Goal: Task Accomplishment & Management: Manage account settings

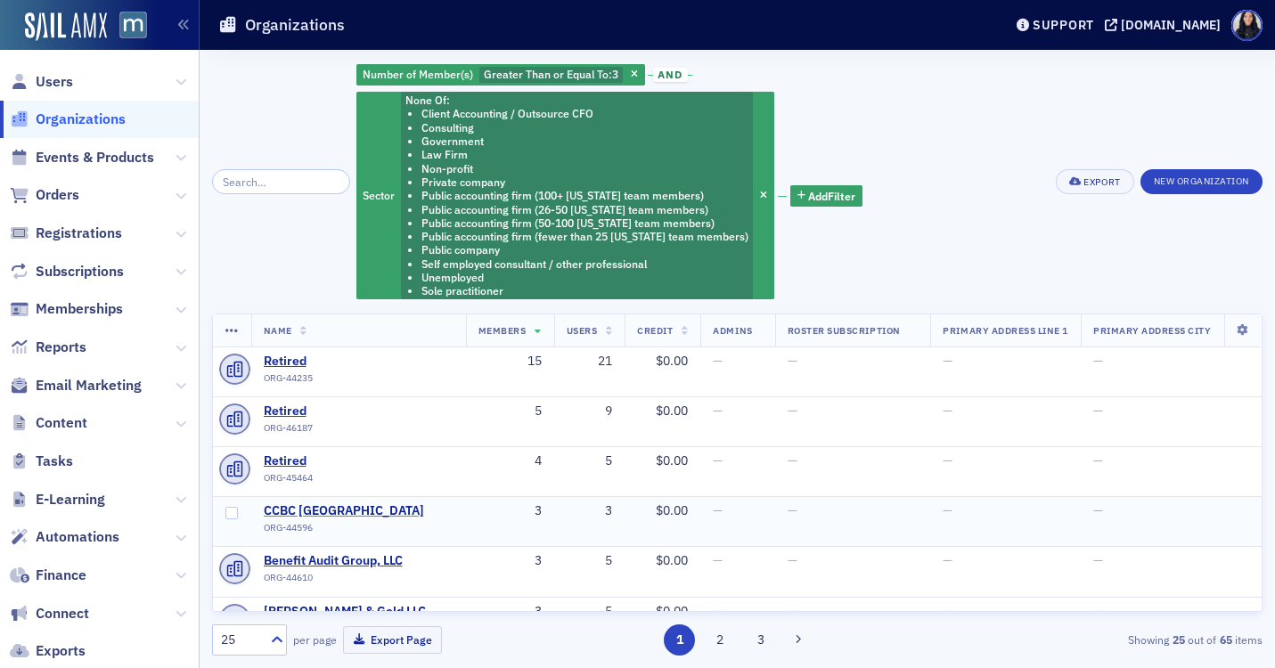
click at [336, 515] on span "CCBC Catonsville" at bounding box center [345, 511] width 162 height 16
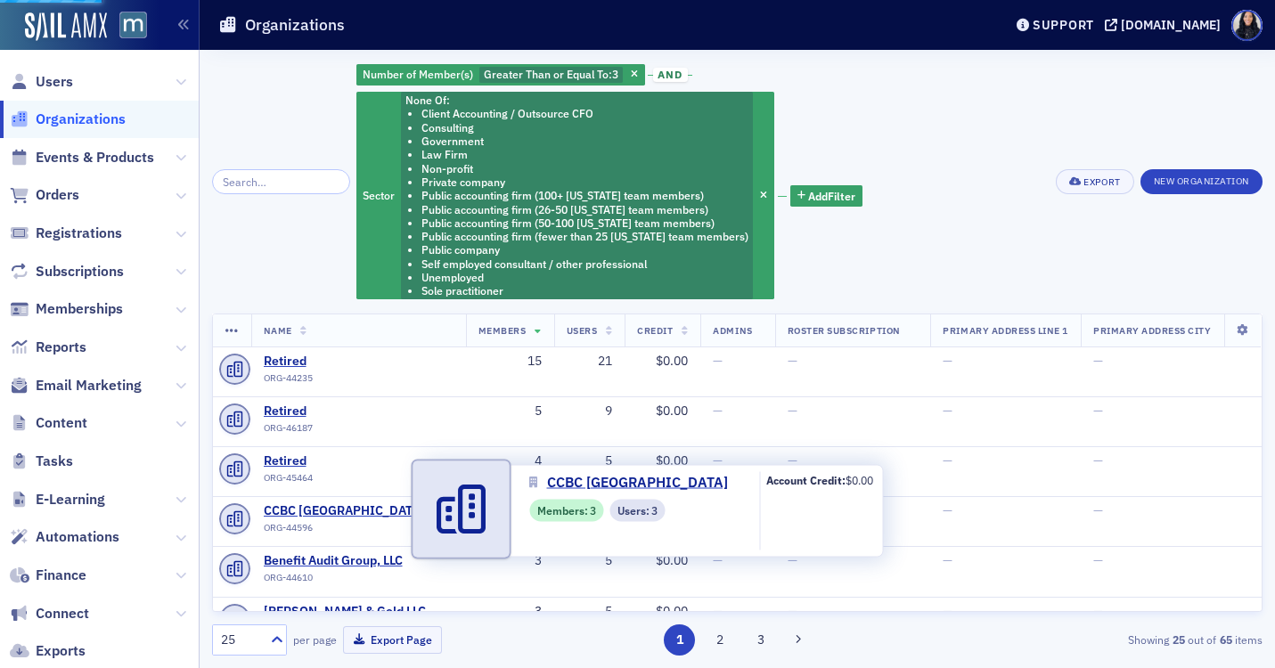
select select "US"
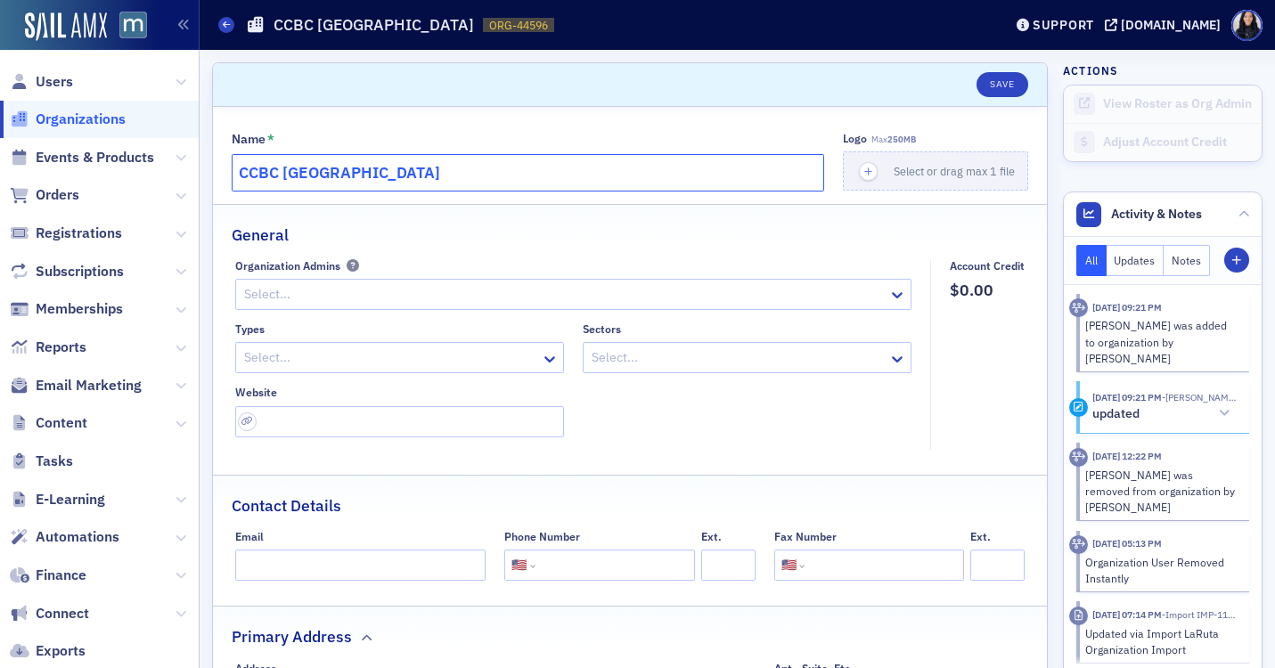
click at [557, 171] on input "CCBC Catonsville" at bounding box center [528, 172] width 593 height 37
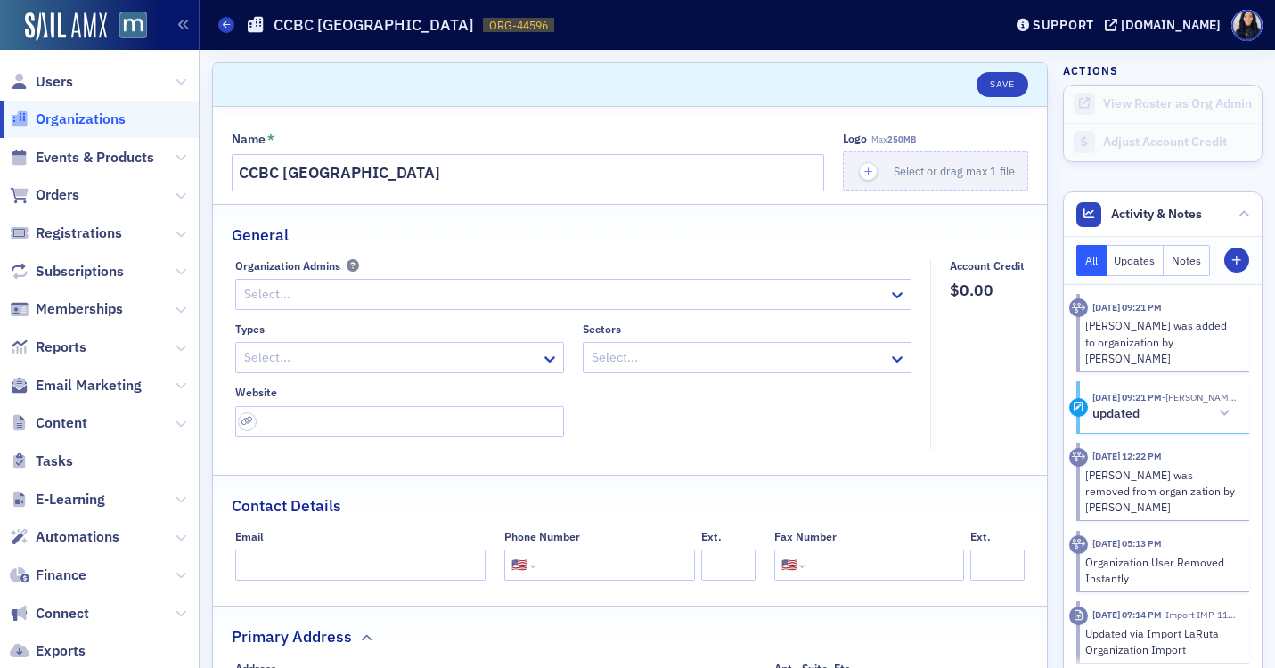
click at [575, 563] on input "tel" at bounding box center [613, 565] width 149 height 31
paste input "(443) 840-2222"
type input "(443) 840-2222"
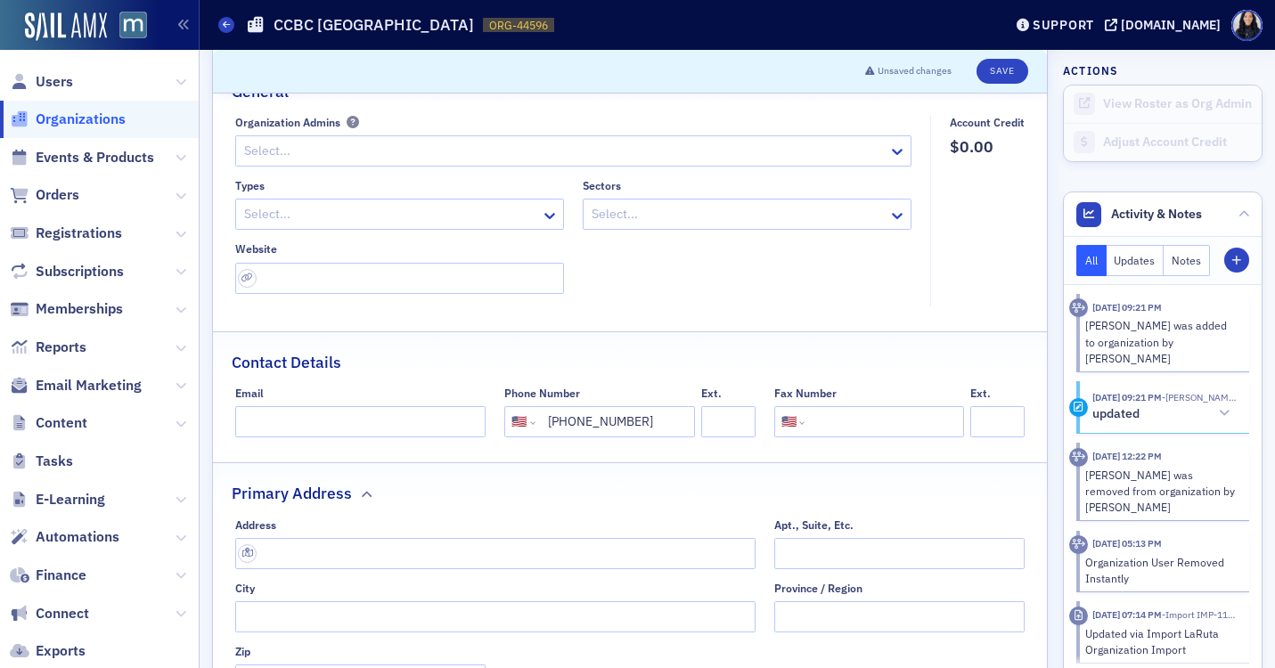
scroll to position [156, 0]
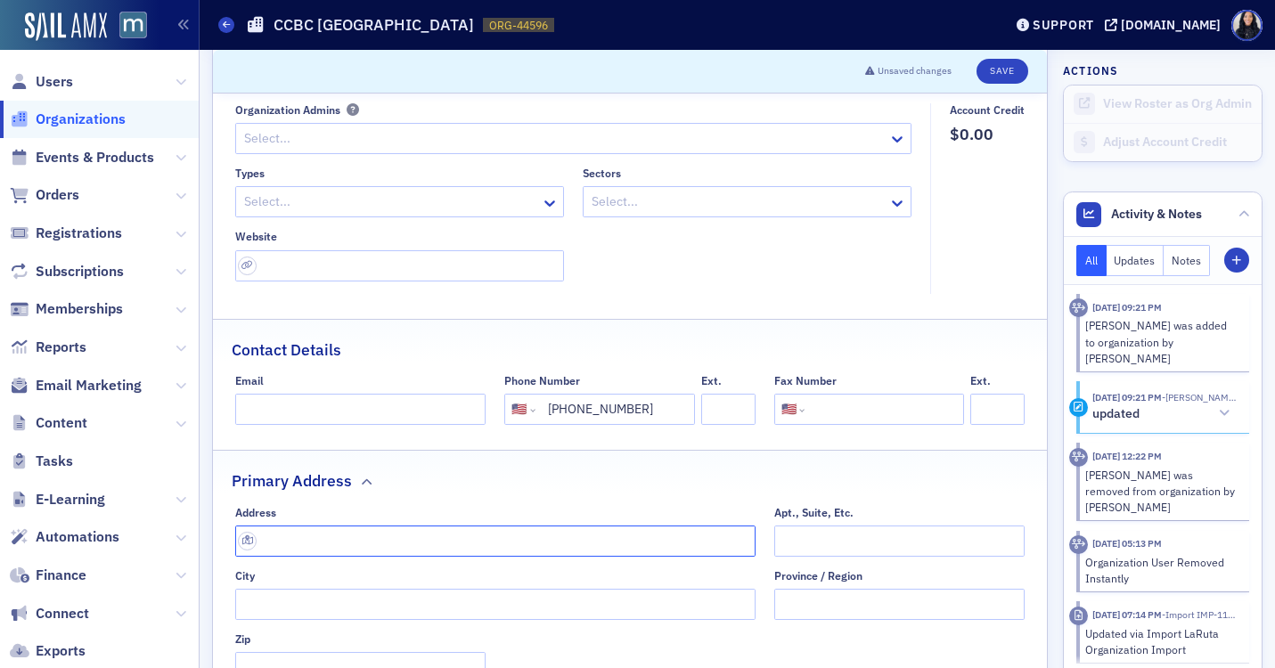
click at [470, 543] on input "text" at bounding box center [495, 541] width 520 height 31
paste input "800 S Rolling Rd, Catonsville, MD 21228"
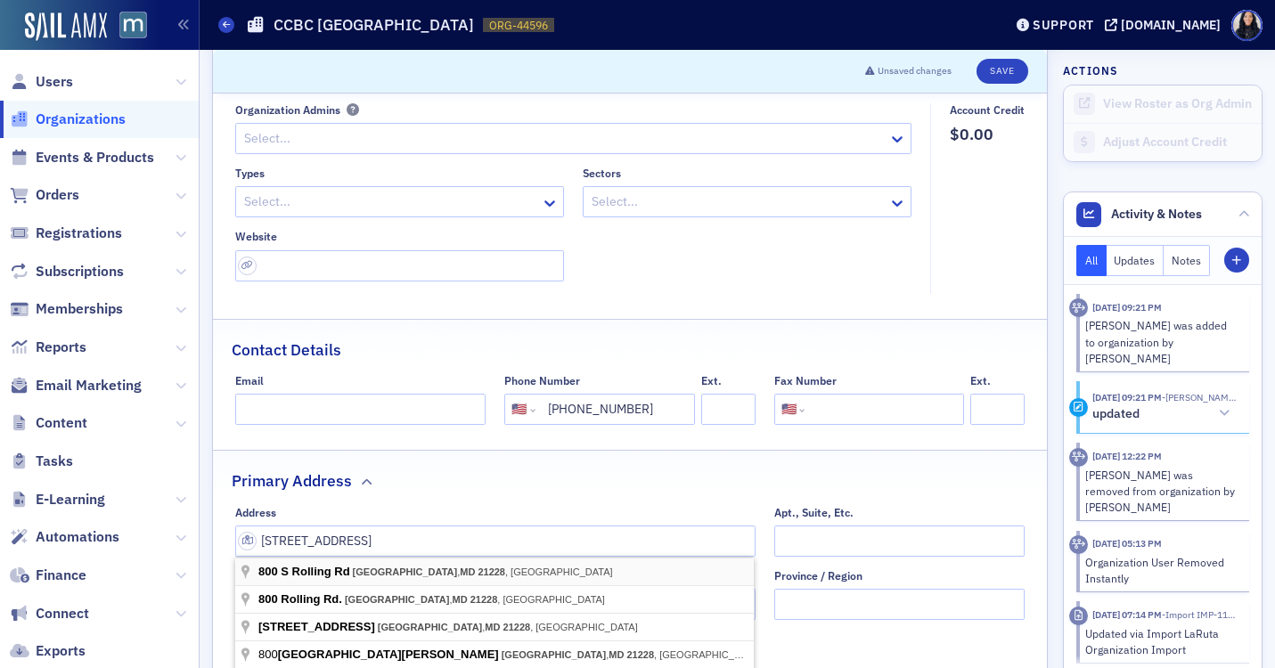
type input "800 S Rolling Rd"
type input "Catonsville"
type input "21228-5317"
type input "Baltimore County"
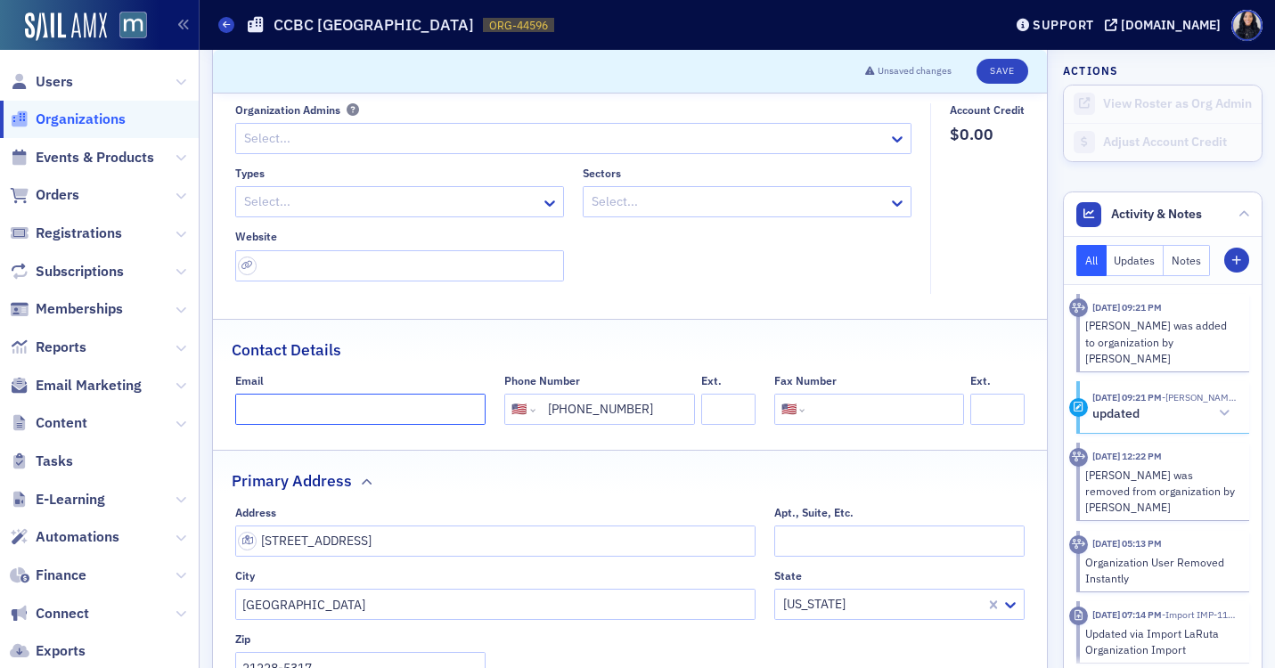
click at [273, 405] on input "Email" at bounding box center [360, 409] width 251 height 31
paste input "https://www.ccbcmd.edu/"
type input "https://www.ccbcmd.edu/"
click at [333, 268] on input "url" at bounding box center [399, 265] width 329 height 31
paste input "https://www.ccbcmd.edu/"
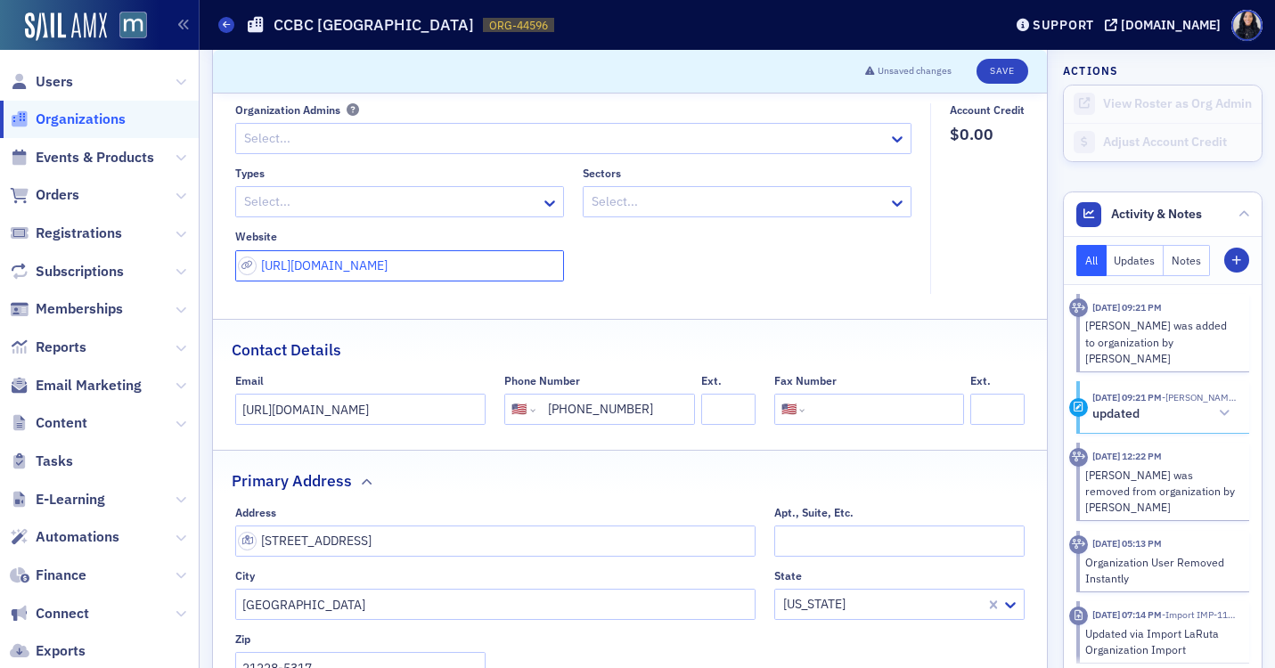
type input "https://www.ccbcmd.edu/"
click at [313, 423] on input "https://www.ccbcmd.edu/" at bounding box center [360, 409] width 251 height 31
click at [539, 201] on div "Select..." at bounding box center [388, 202] width 305 height 26
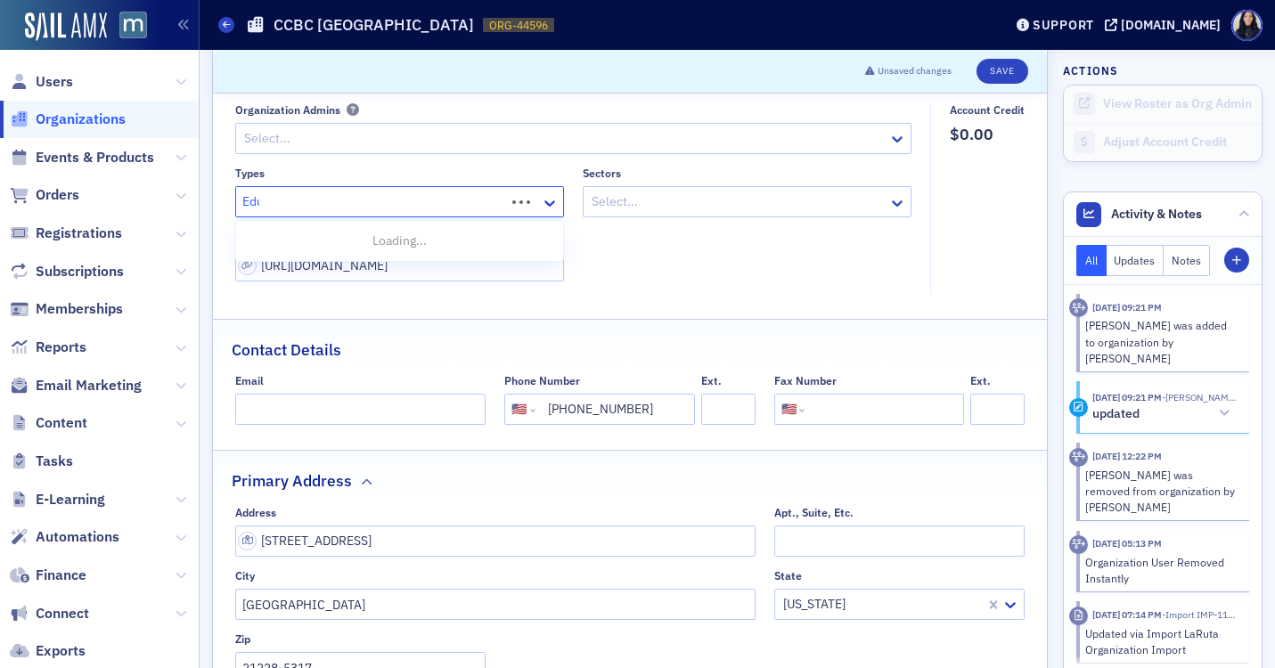
type input "Educ"
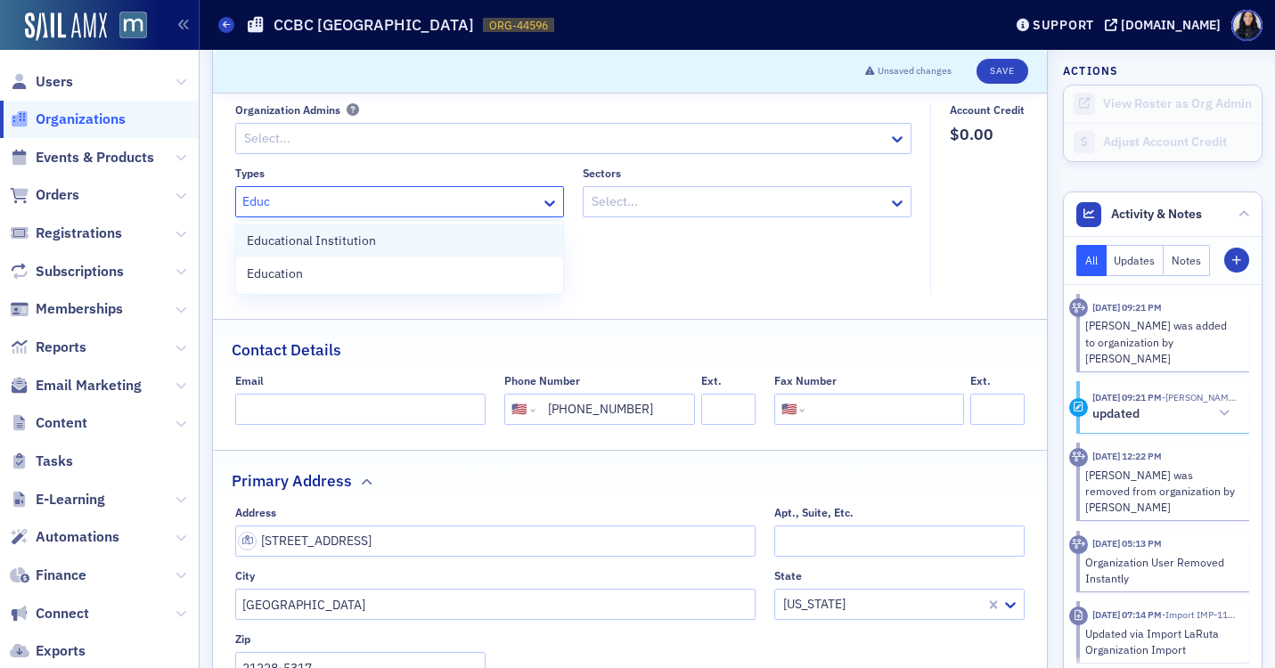
click at [511, 240] on div "Educational Institution" at bounding box center [400, 241] width 306 height 19
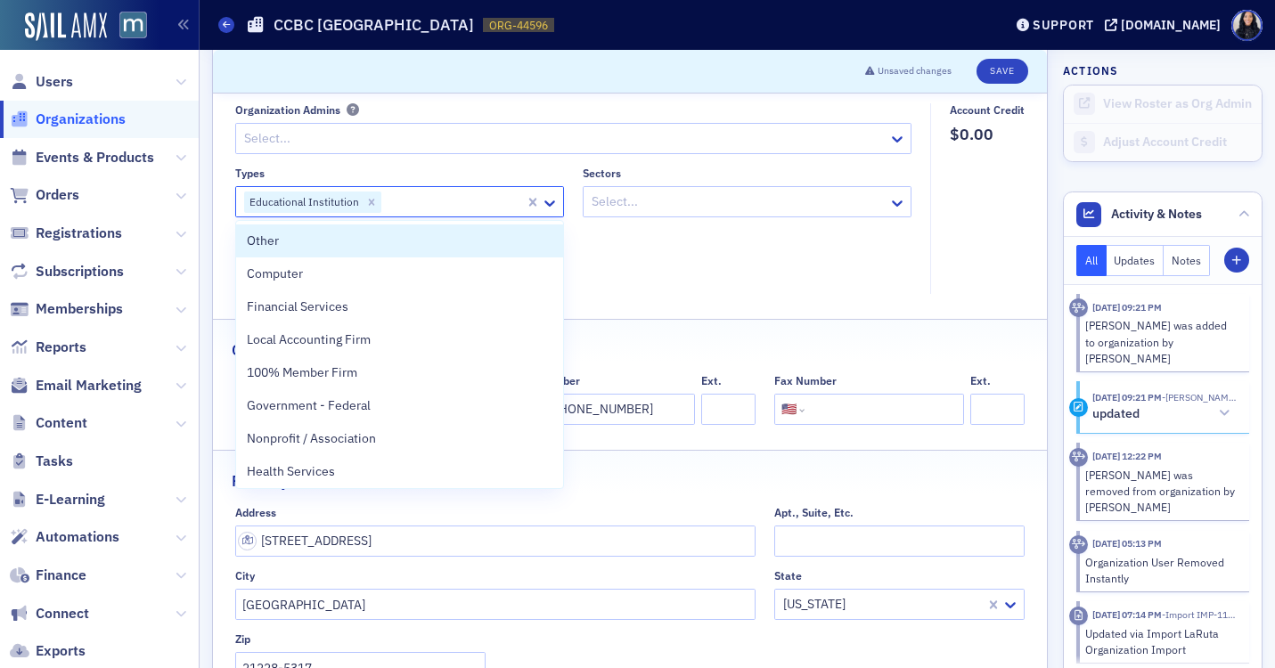
click at [625, 204] on div at bounding box center [738, 202] width 297 height 22
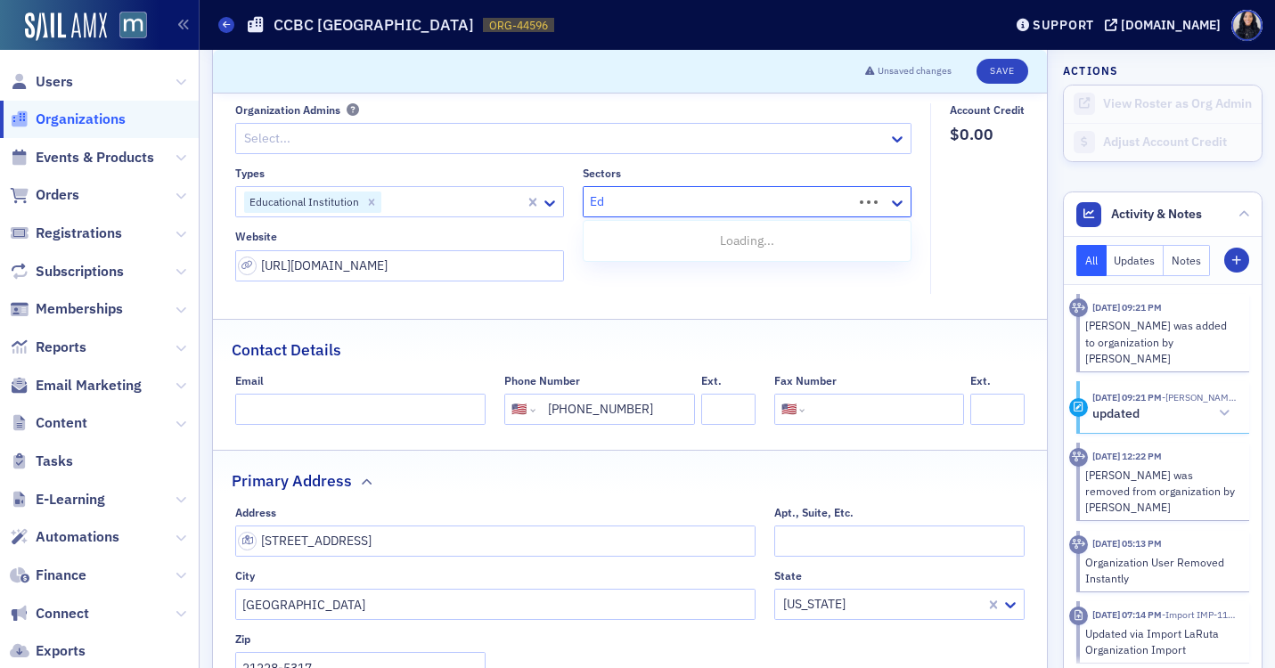
type input "E"
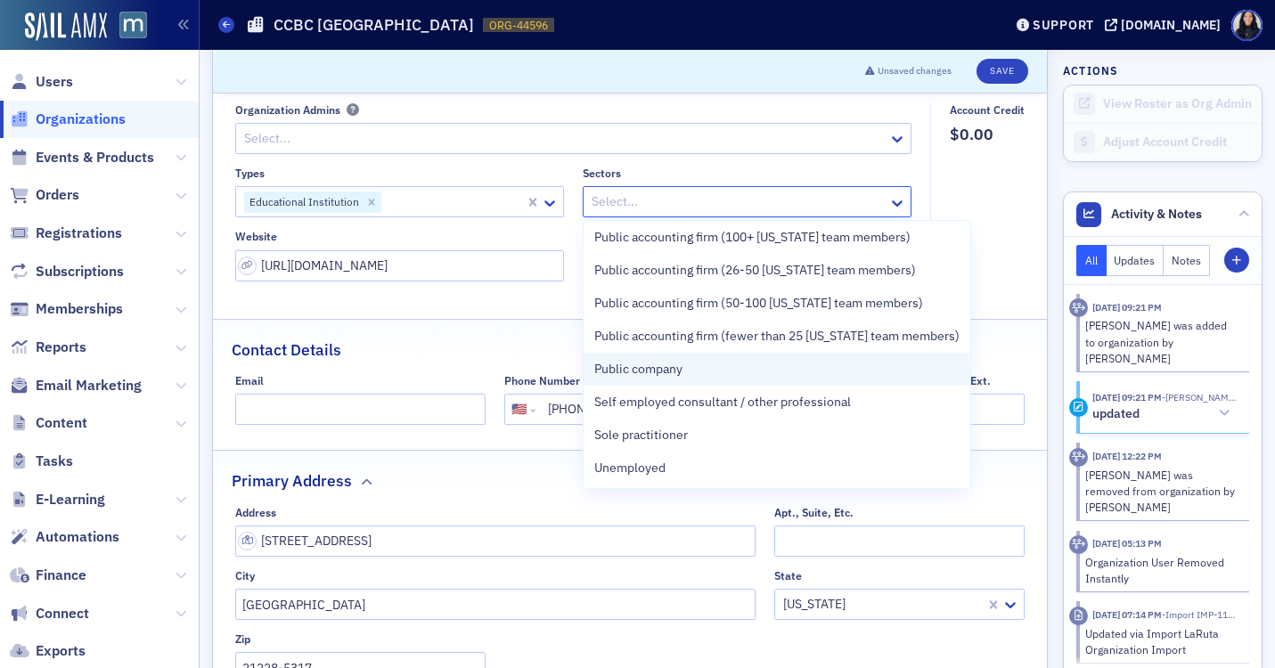
click at [636, 371] on span "Public company" at bounding box center [638, 369] width 88 height 19
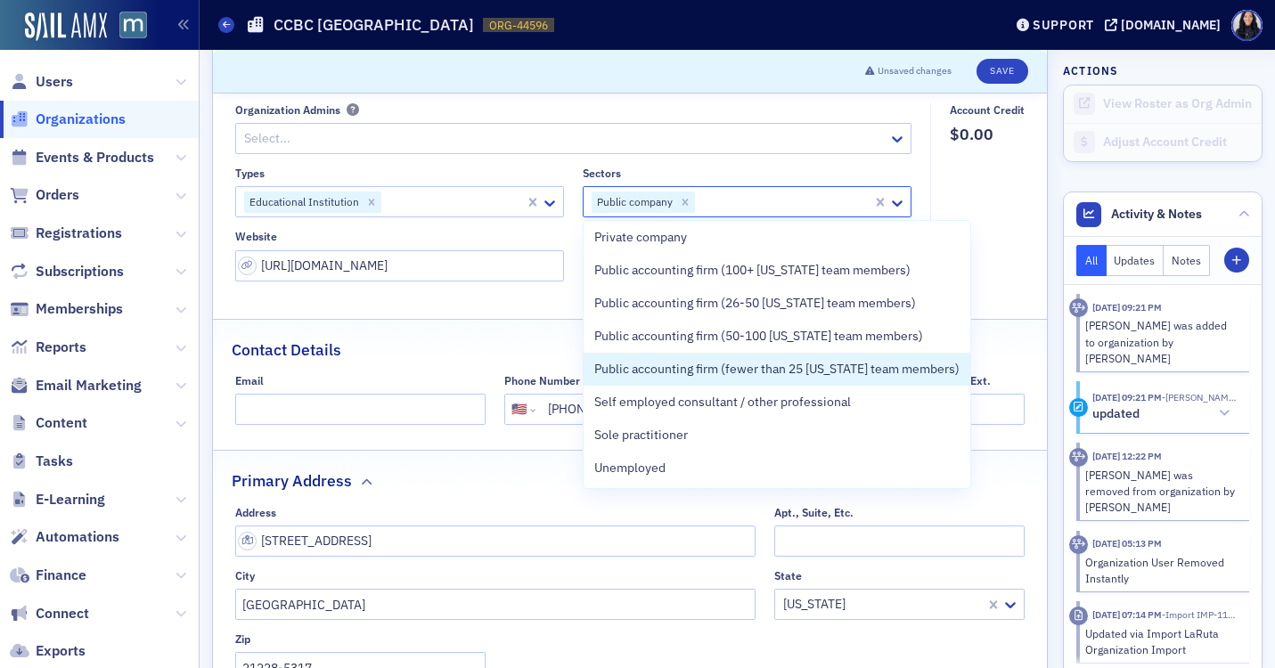
scroll to position [168, 0]
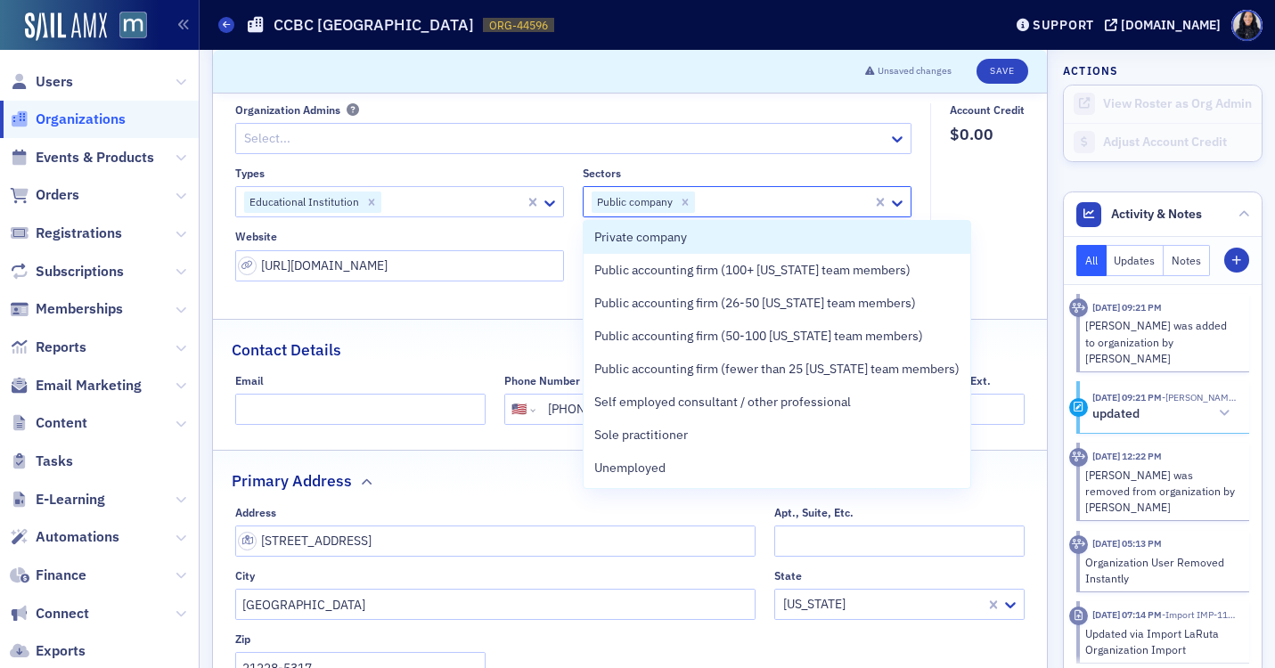
click at [985, 223] on fieldset "Account Credit $0.00" at bounding box center [982, 198] width 104 height 191
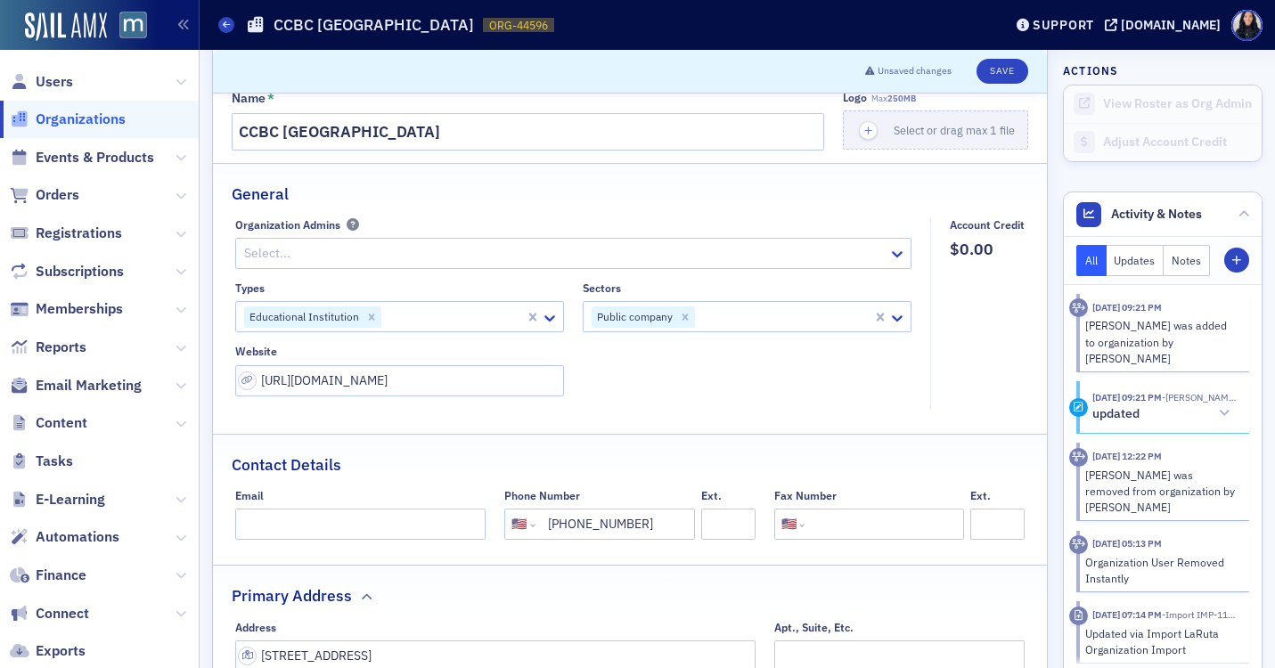
scroll to position [0, 0]
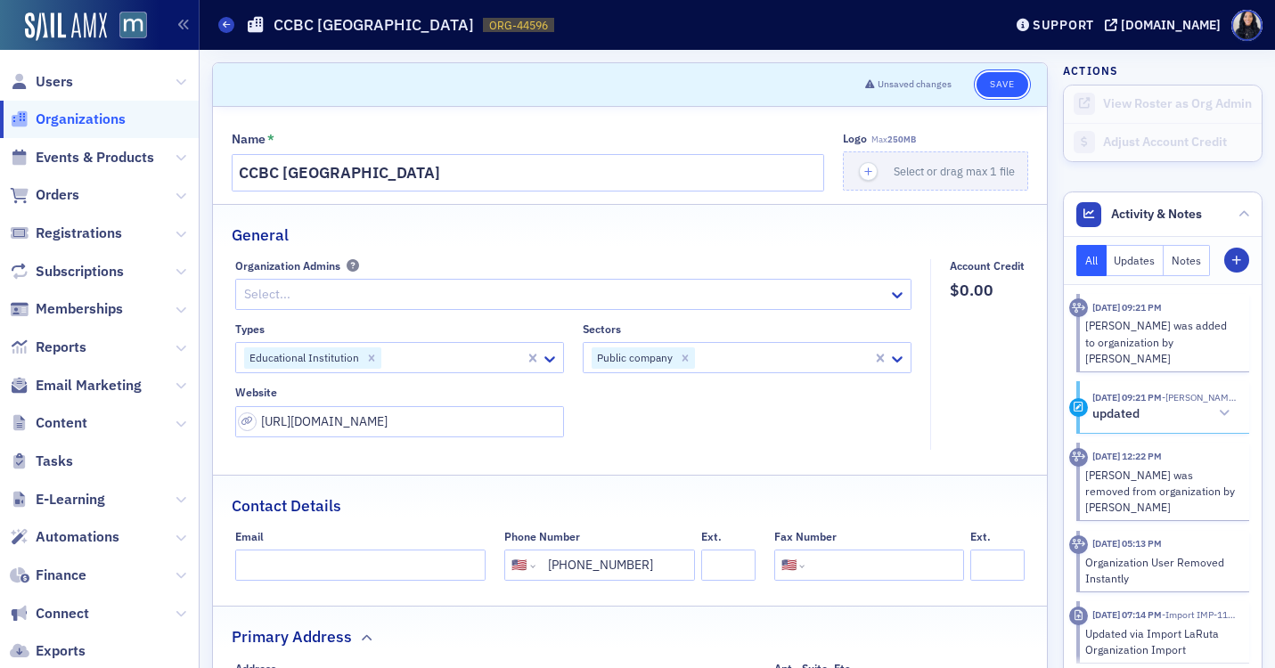
click at [997, 91] on button "Save" at bounding box center [1002, 84] width 51 height 25
select select "US"
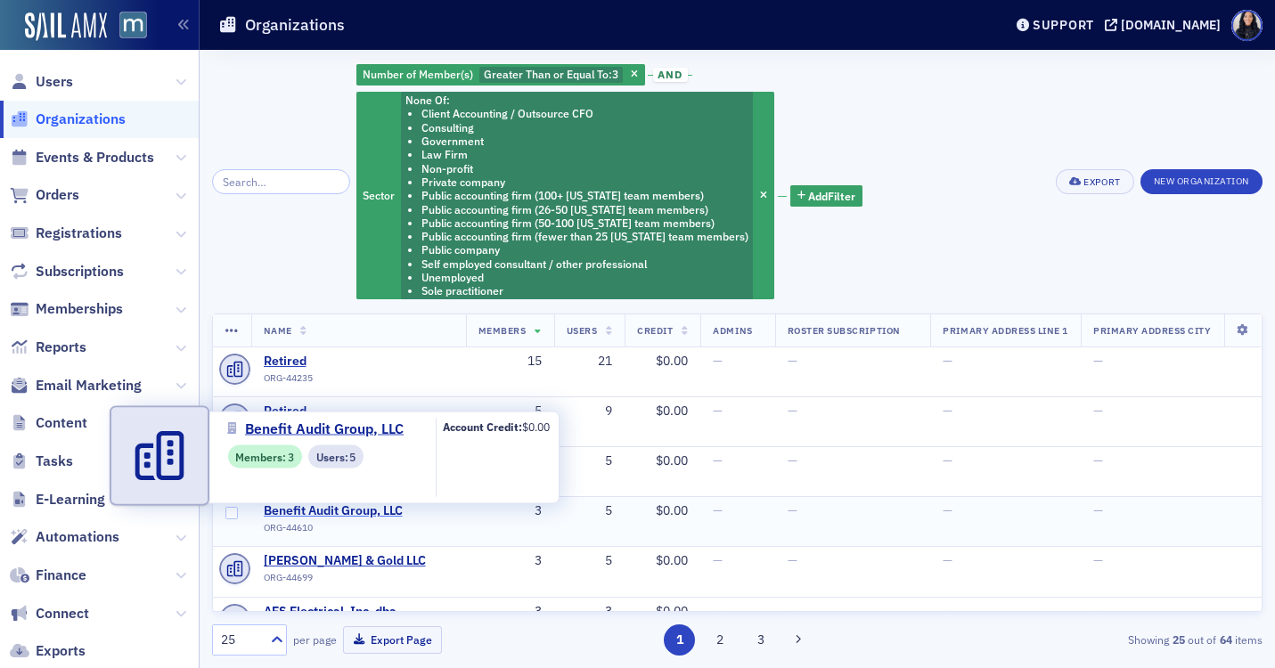
click at [358, 511] on span "Benefit Audit Group, LLC" at bounding box center [345, 511] width 162 height 16
select select "US"
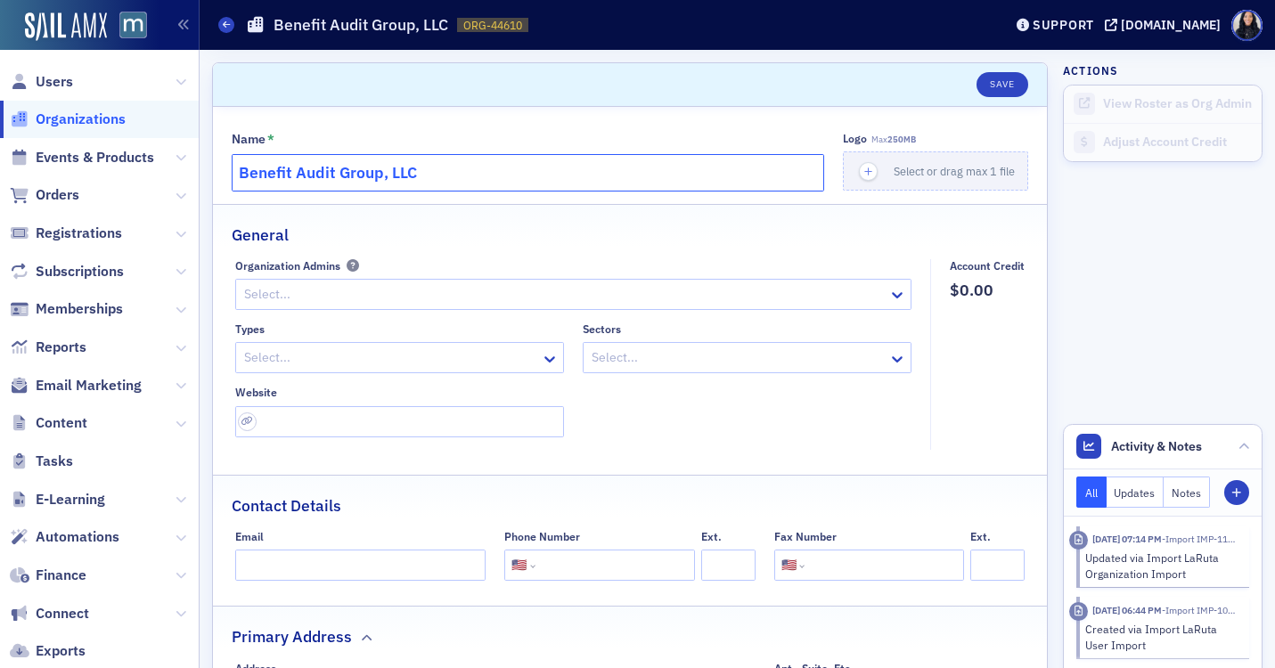
click at [376, 171] on input "Benefit Audit Group, LLC" at bounding box center [528, 172] width 593 height 37
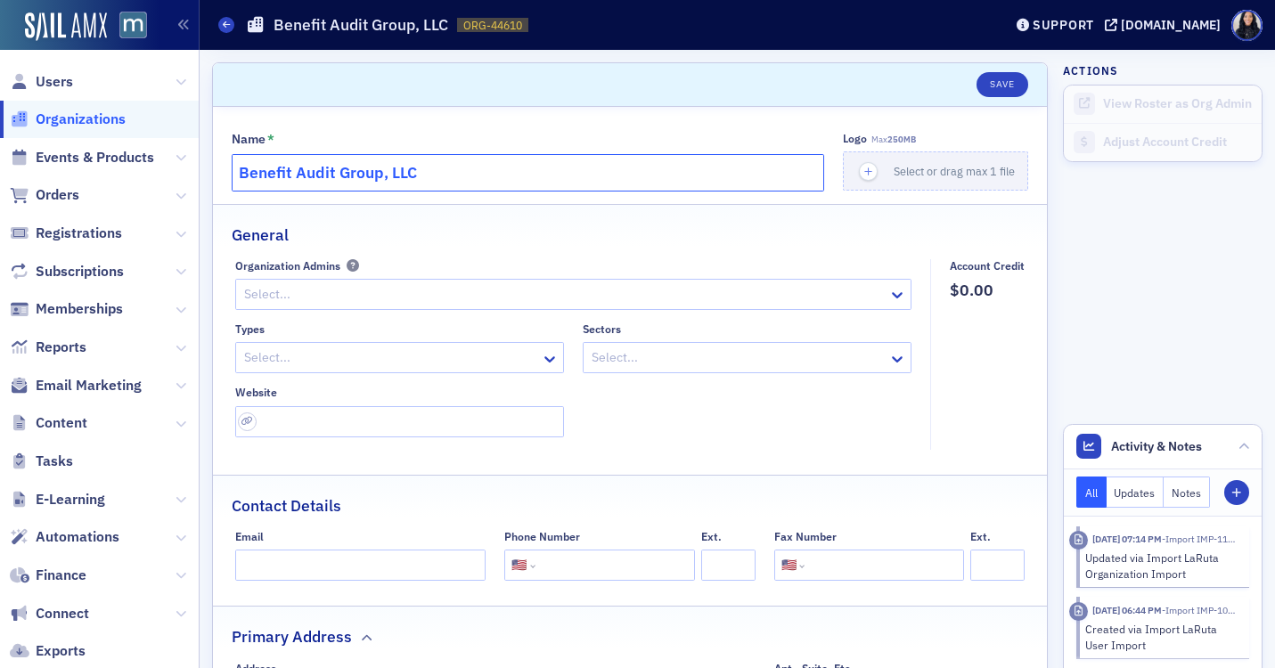
click at [376, 171] on input "Benefit Audit Group, LLC" at bounding box center [528, 172] width 593 height 37
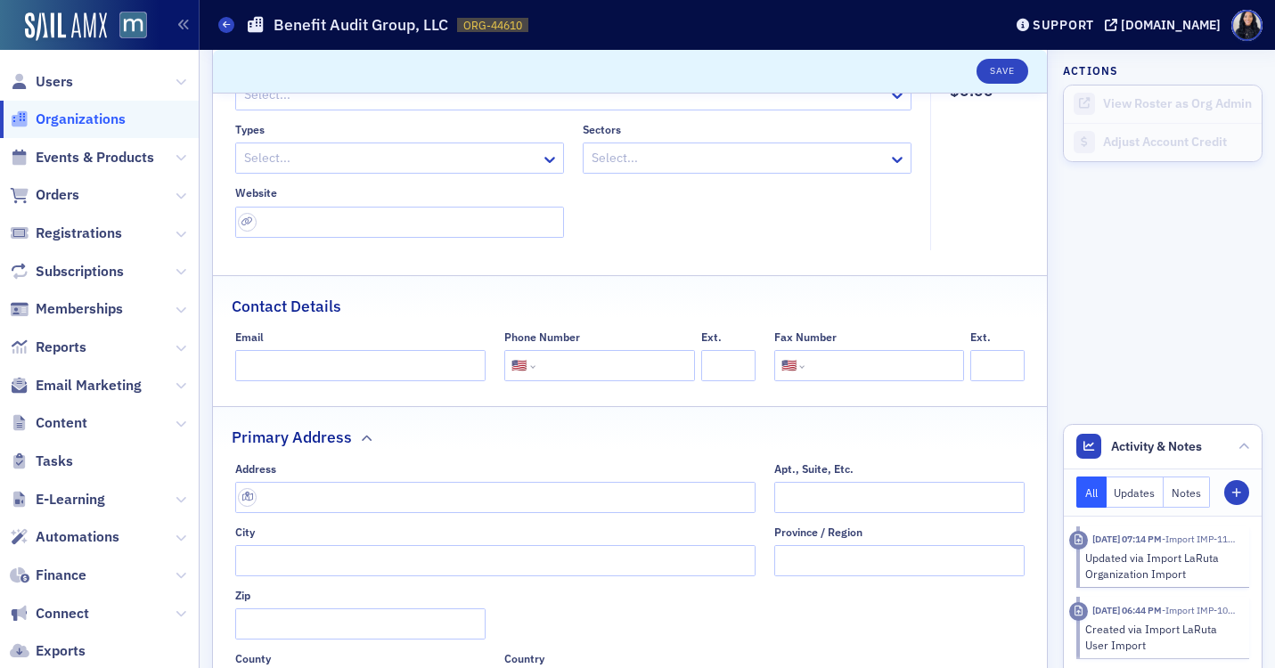
scroll to position [248, 0]
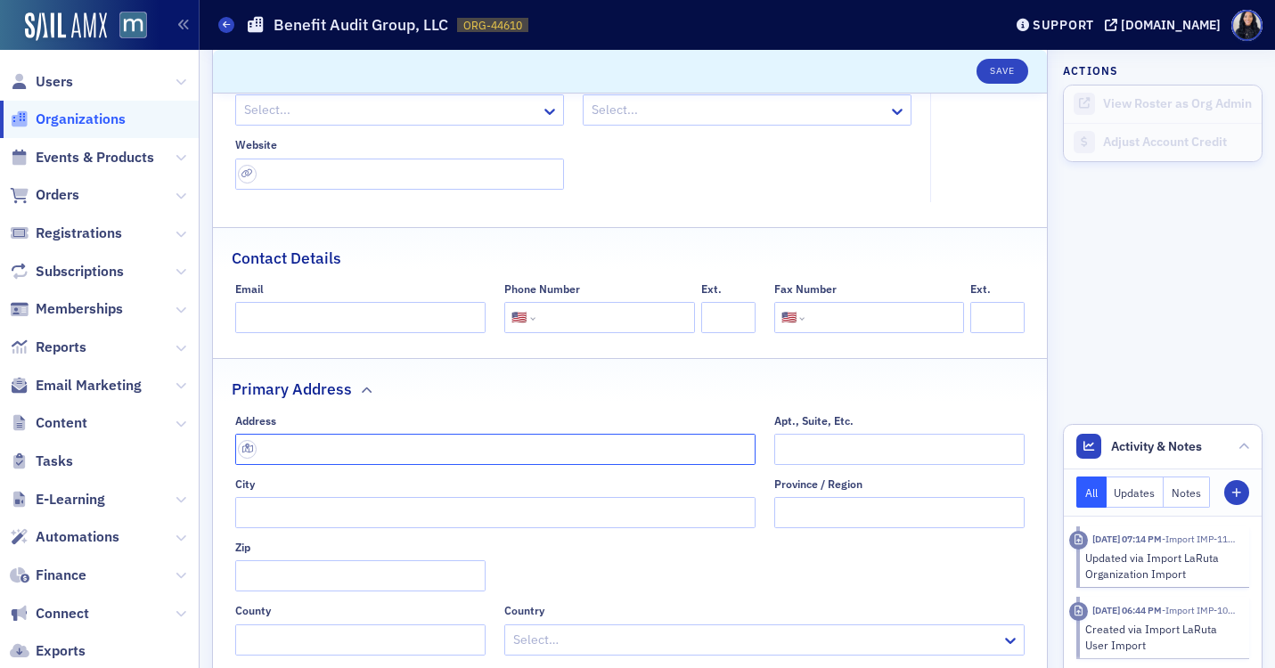
click at [422, 447] on input "text" at bounding box center [495, 449] width 520 height 31
paste input "[STREET_ADDRESS][PERSON_NAME]"
type input "[STREET_ADDRESS][PERSON_NAME]"
type input "[GEOGRAPHIC_DATA]"
type input "21157-7297"
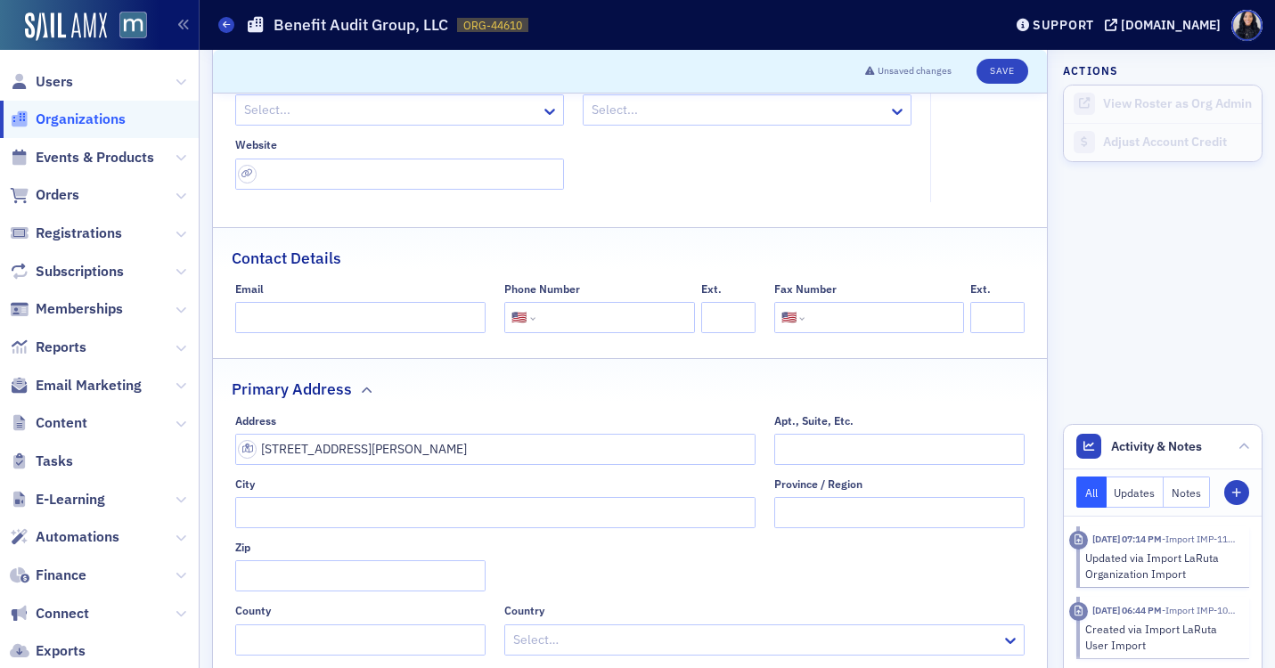
type input "[GEOGRAPHIC_DATA]"
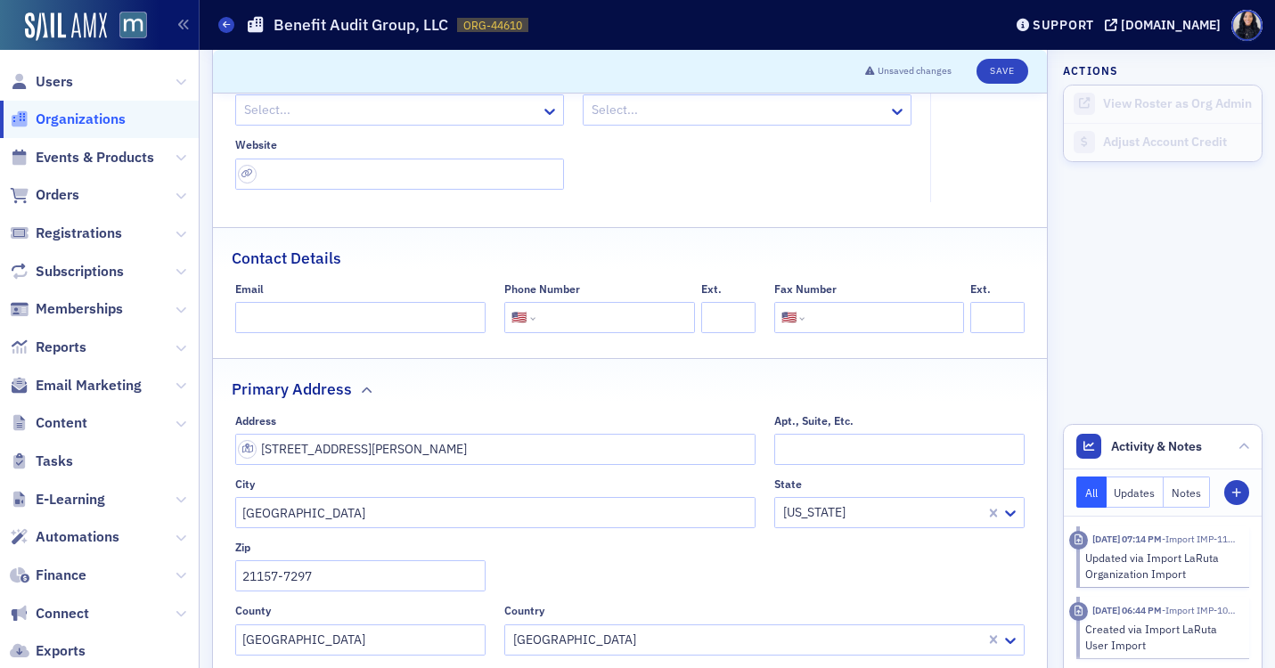
click at [568, 321] on input "tel" at bounding box center [613, 317] width 149 height 31
paste input "[PHONE_NUMBER]"
type input "[PHONE_NUMBER]"
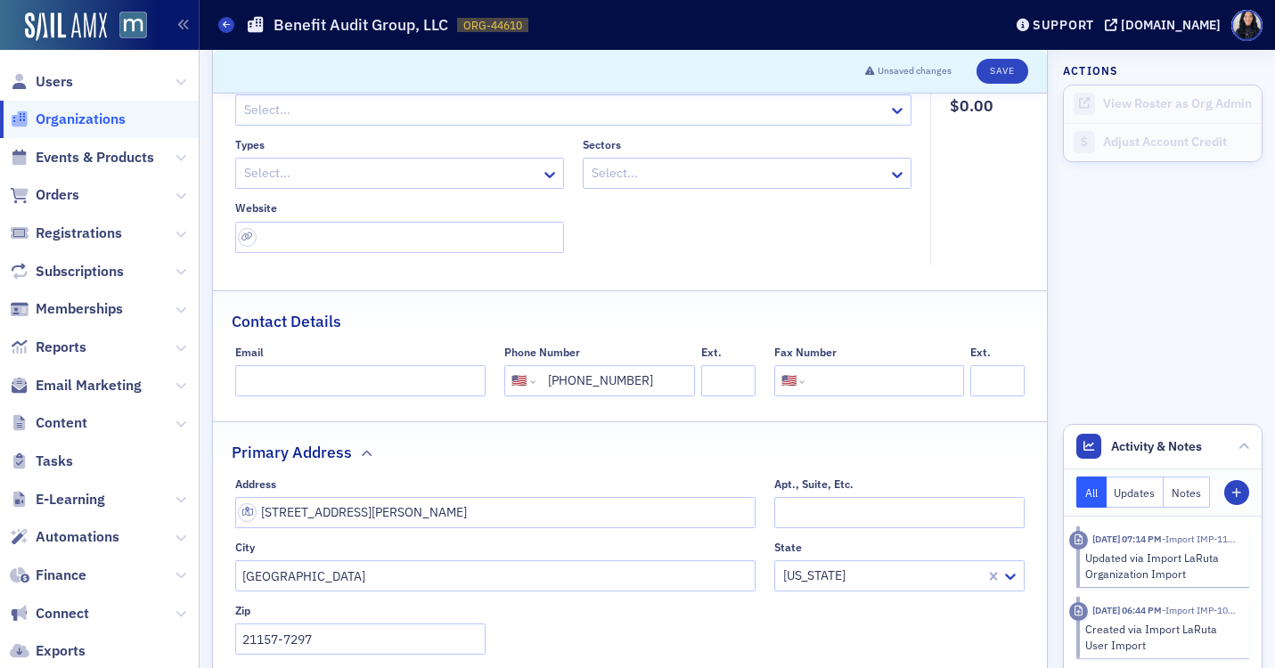
scroll to position [122, 0]
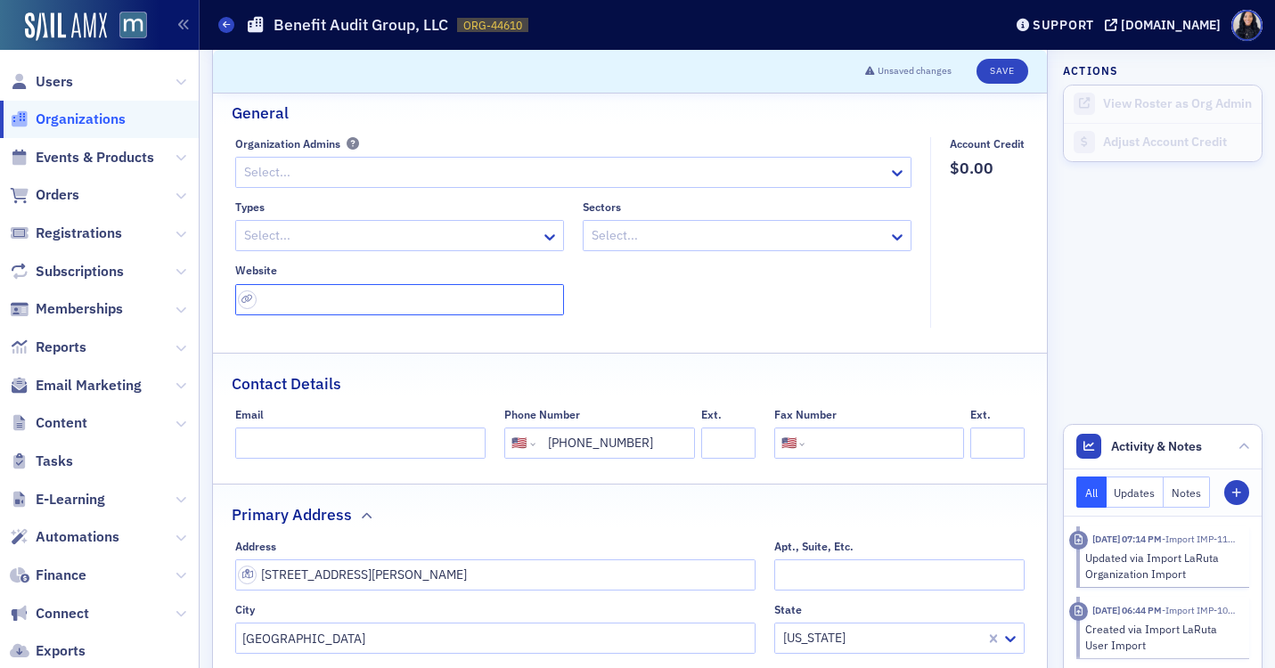
click at [315, 295] on input "url" at bounding box center [399, 299] width 329 height 31
paste input "[URL][DOMAIN_NAME]"
type input "[URL][DOMAIN_NAME]"
click at [275, 231] on div at bounding box center [390, 236] width 297 height 22
type input "a"
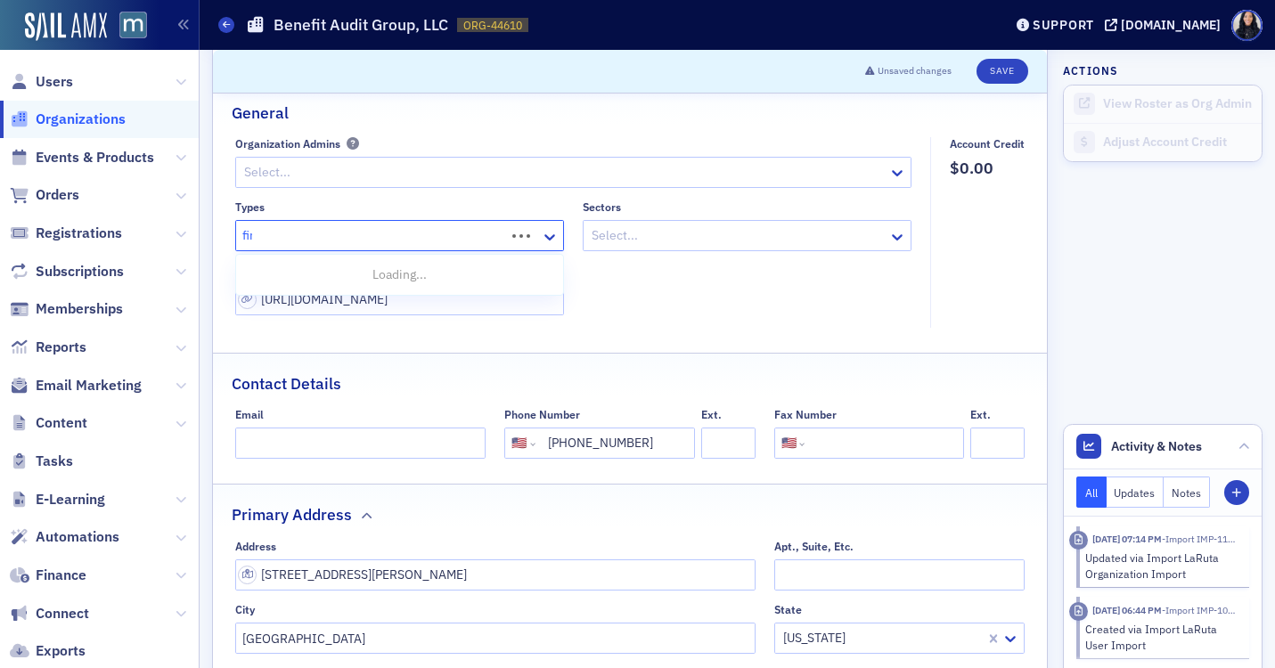
type input "fina"
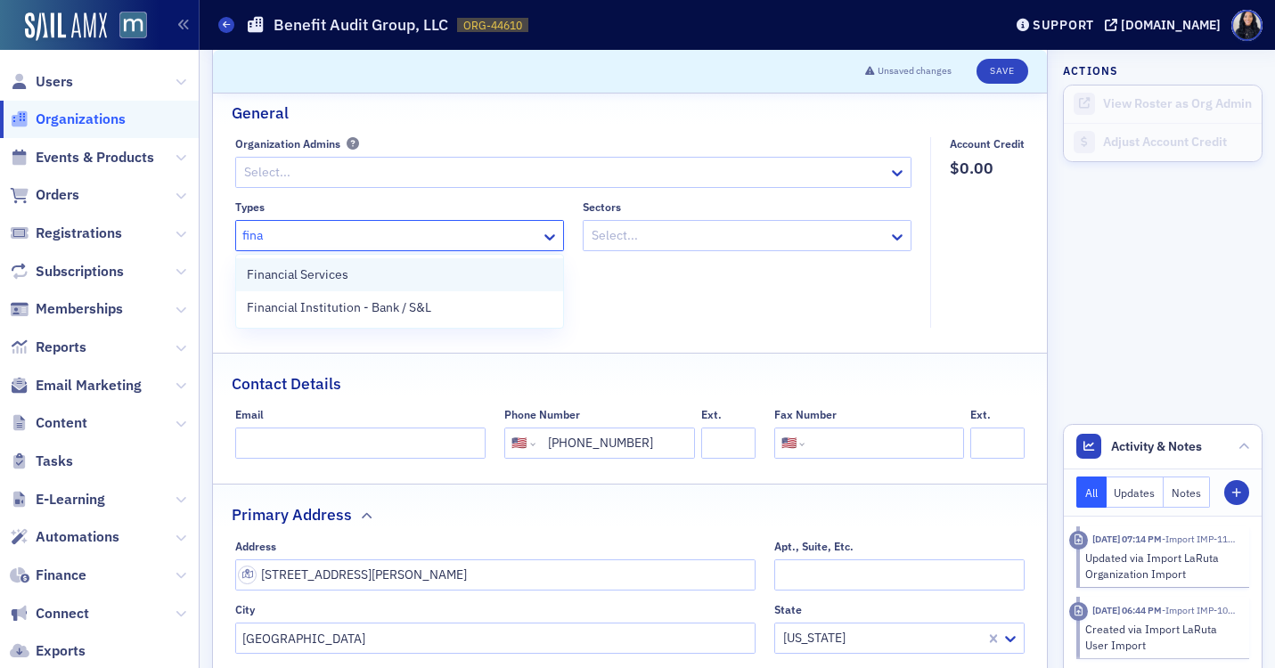
click at [287, 271] on span "Financial Services" at bounding box center [298, 275] width 102 height 19
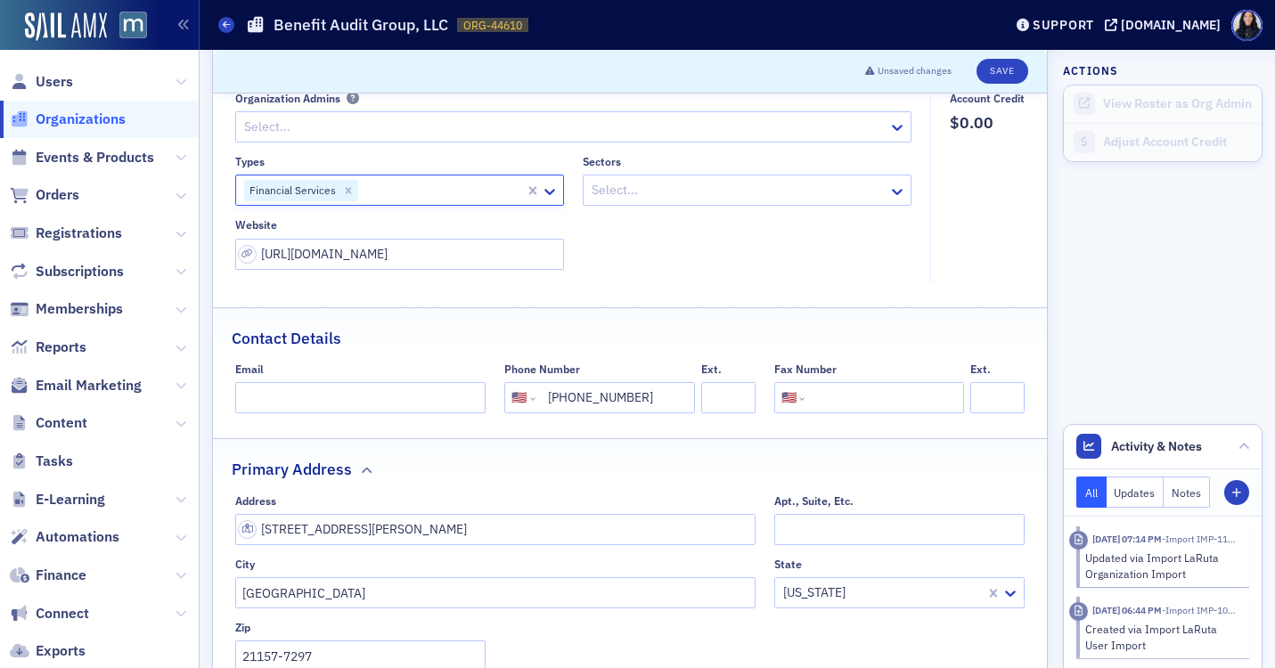
scroll to position [160, 0]
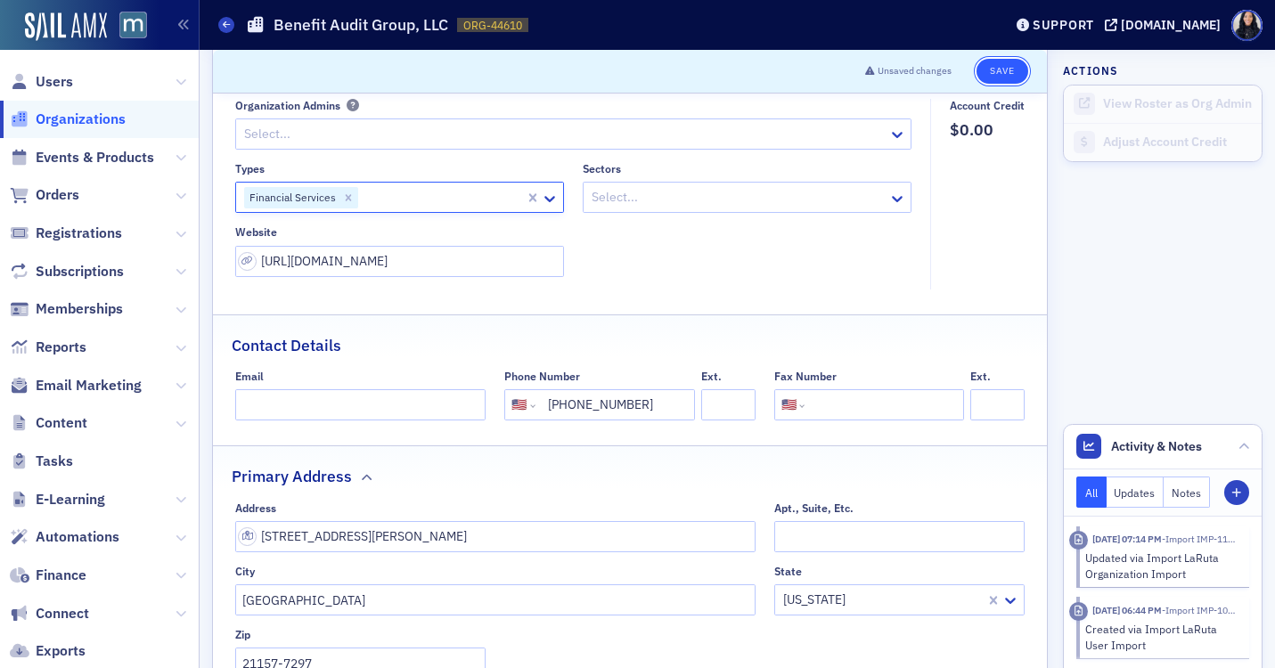
click at [1011, 75] on button "Save" at bounding box center [1002, 71] width 51 height 25
select select "US"
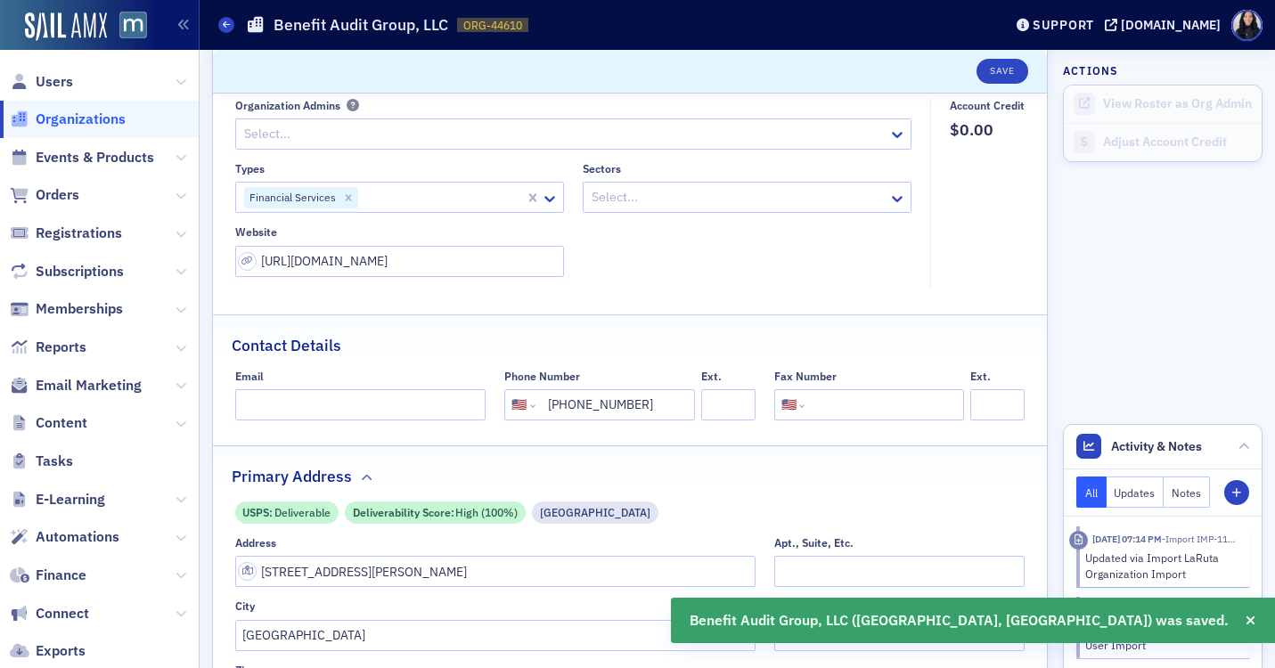
click at [486, 198] on div at bounding box center [441, 197] width 163 height 22
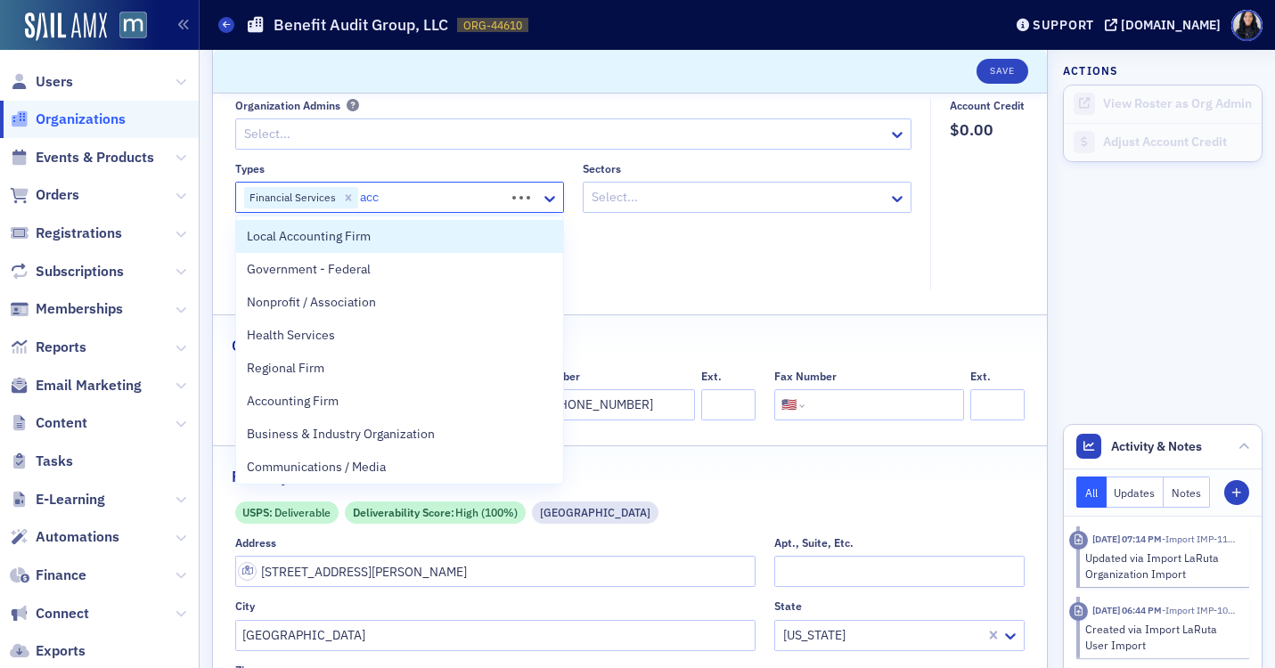
type input "acco"
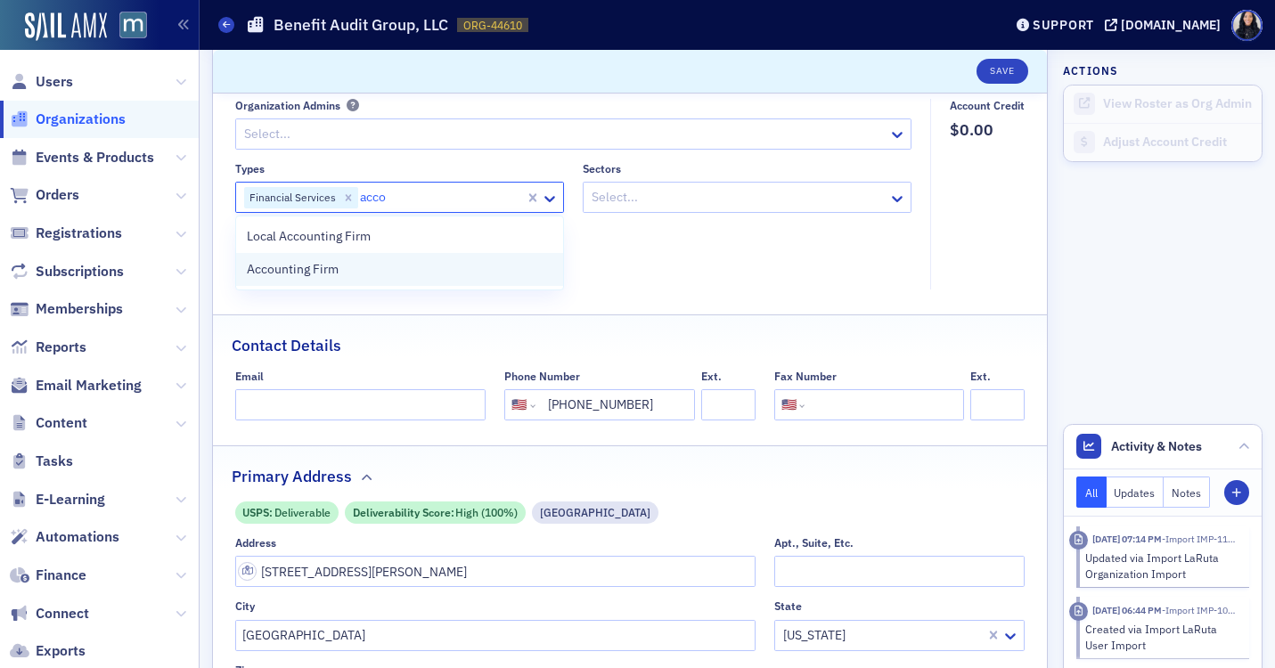
click at [448, 280] on div "Accounting Firm" at bounding box center [399, 269] width 327 height 33
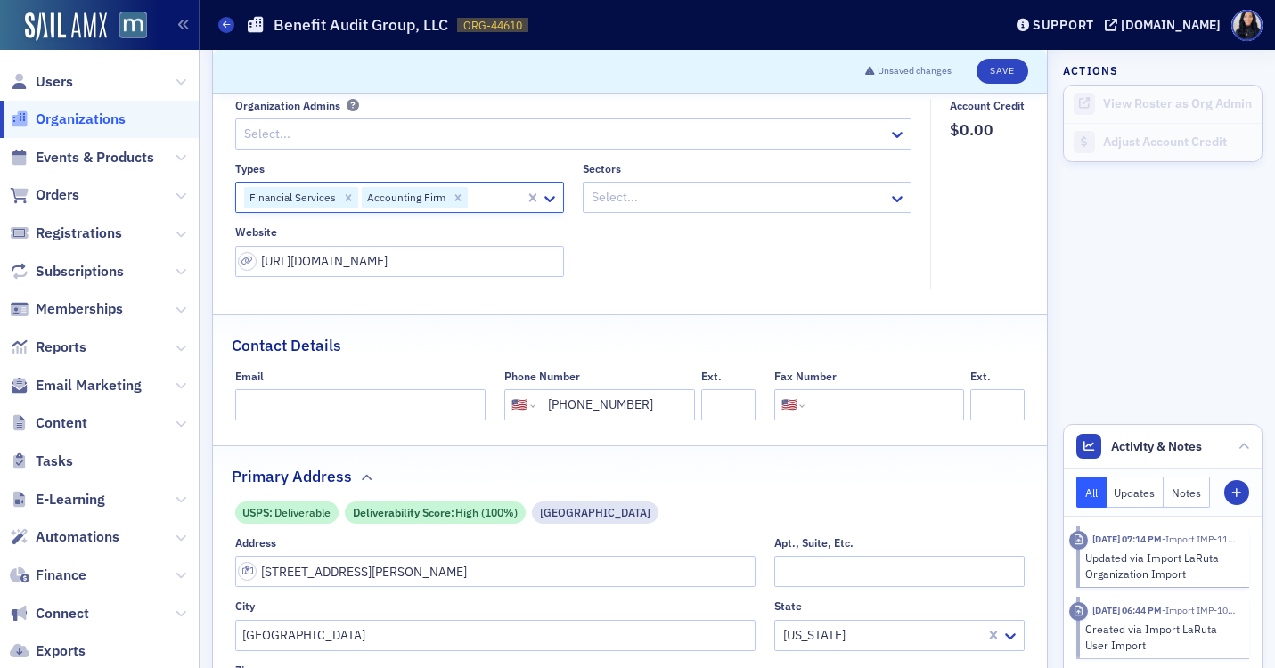
click at [680, 203] on div at bounding box center [738, 197] width 297 height 22
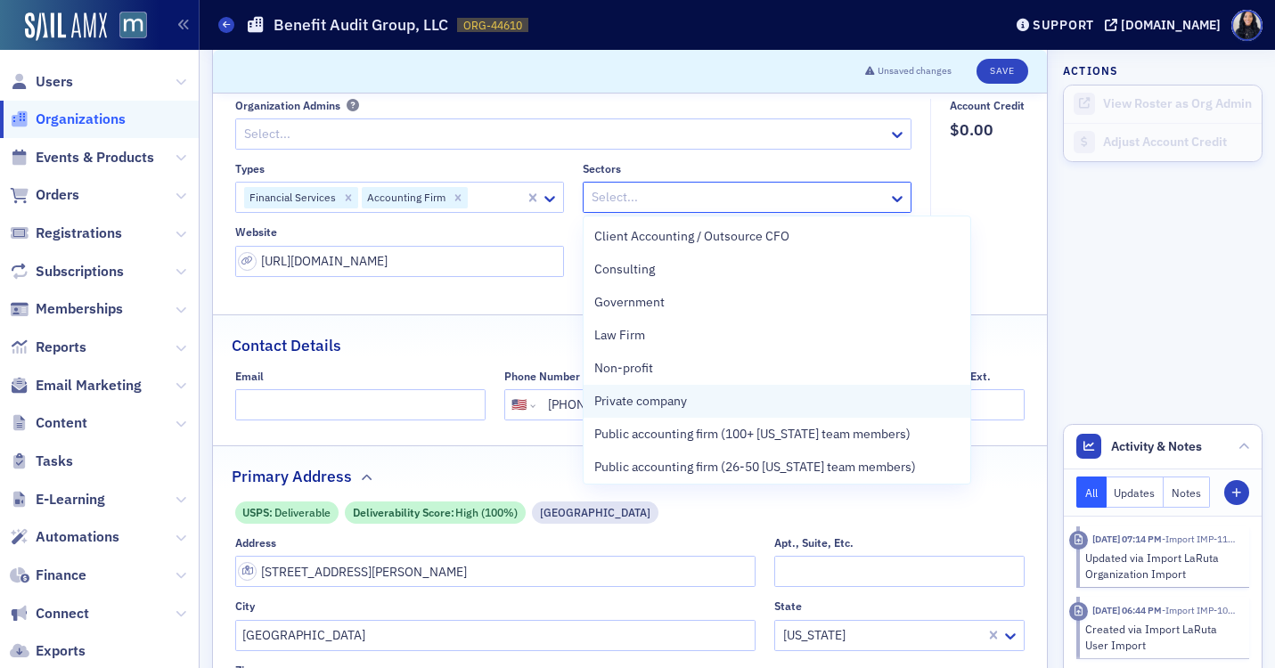
click at [621, 402] on span "Private company" at bounding box center [640, 401] width 93 height 19
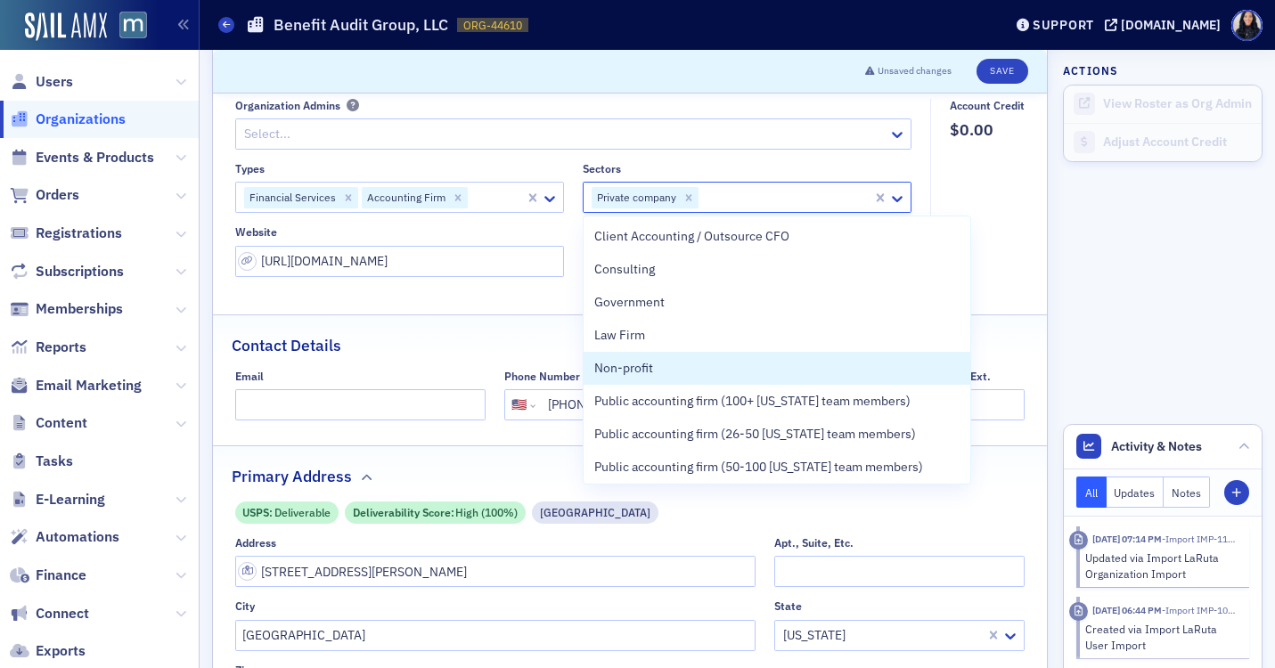
click at [488, 312] on div "Name * Benefit Audit Group, LLC Logo Max 250MB Select or drag max 1 file Genera…" at bounding box center [630, 496] width 834 height 1098
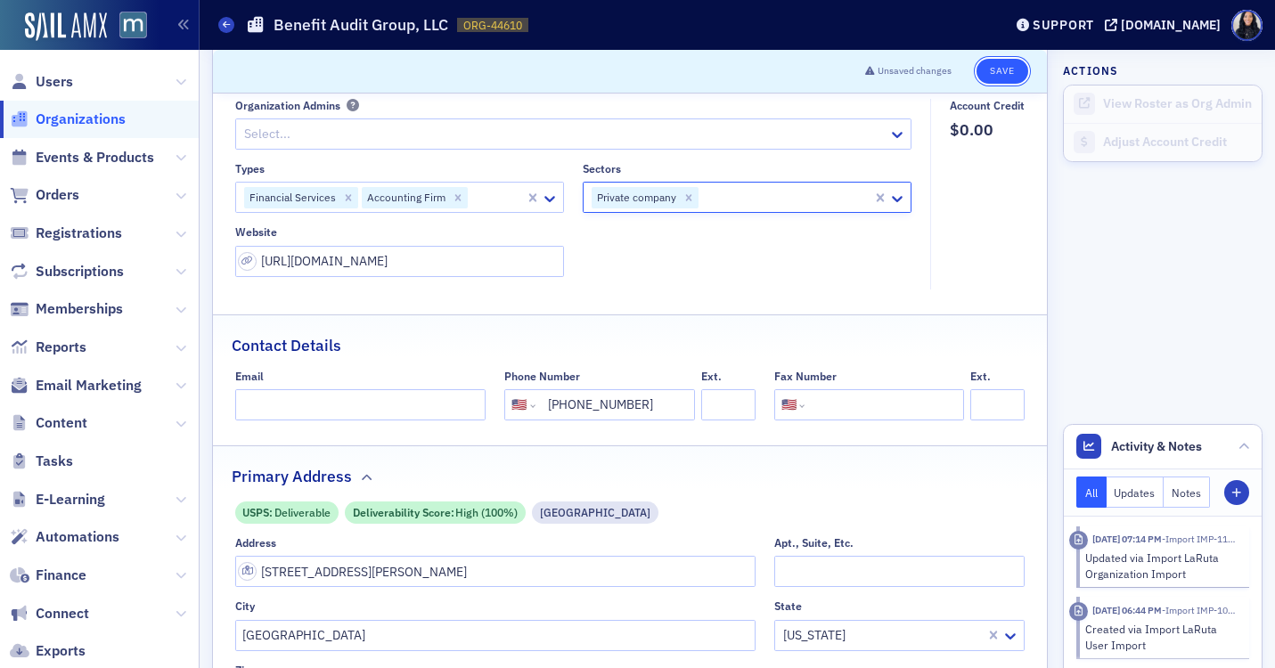
click at [1010, 76] on button "Save" at bounding box center [1002, 71] width 51 height 25
select select "US"
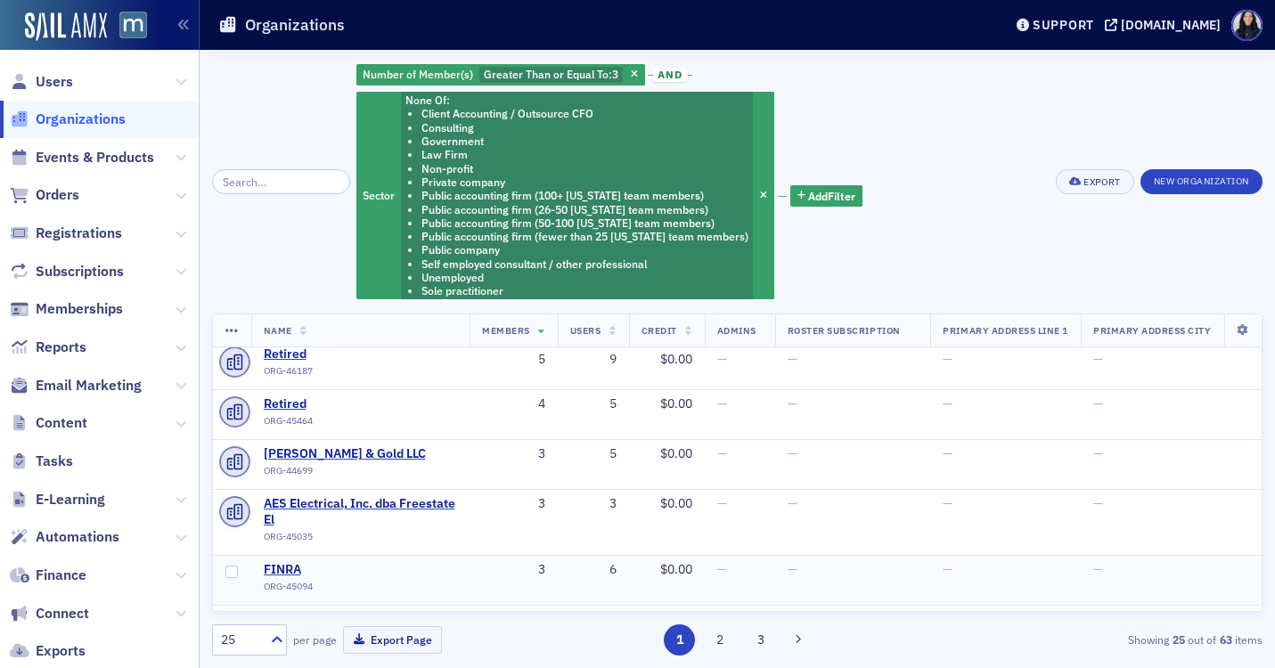
scroll to position [43, 0]
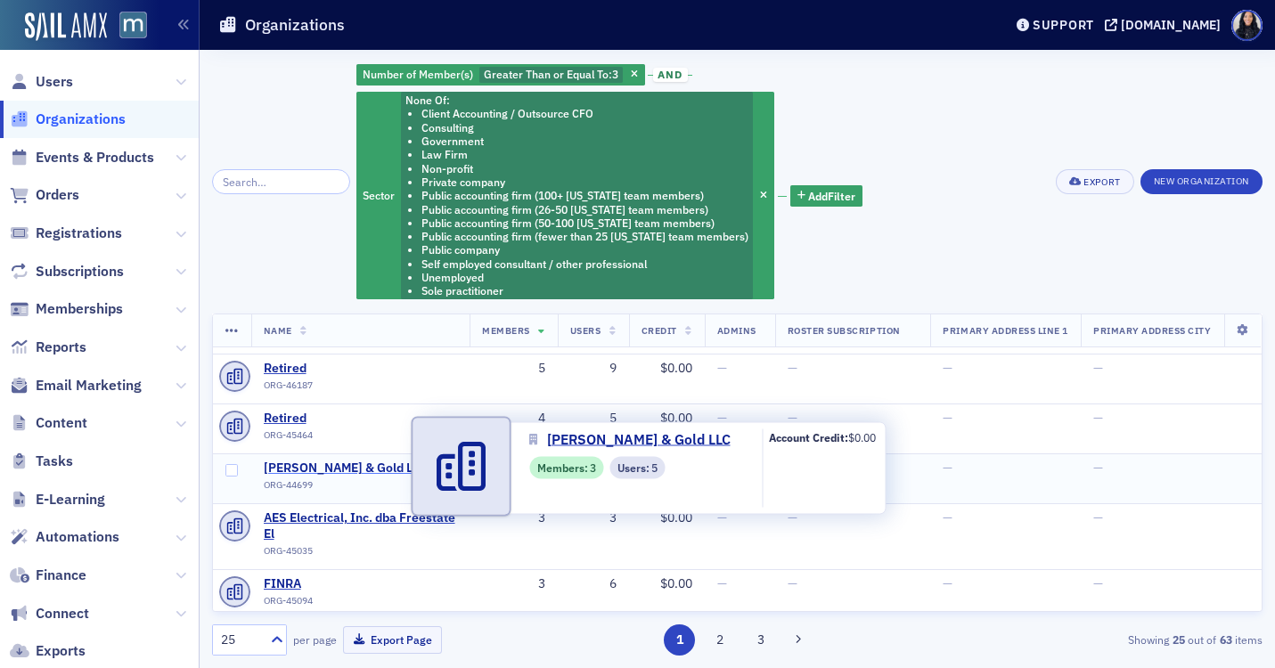
click at [371, 470] on span "[PERSON_NAME] & Gold LLC" at bounding box center [345, 469] width 162 height 16
select select "US"
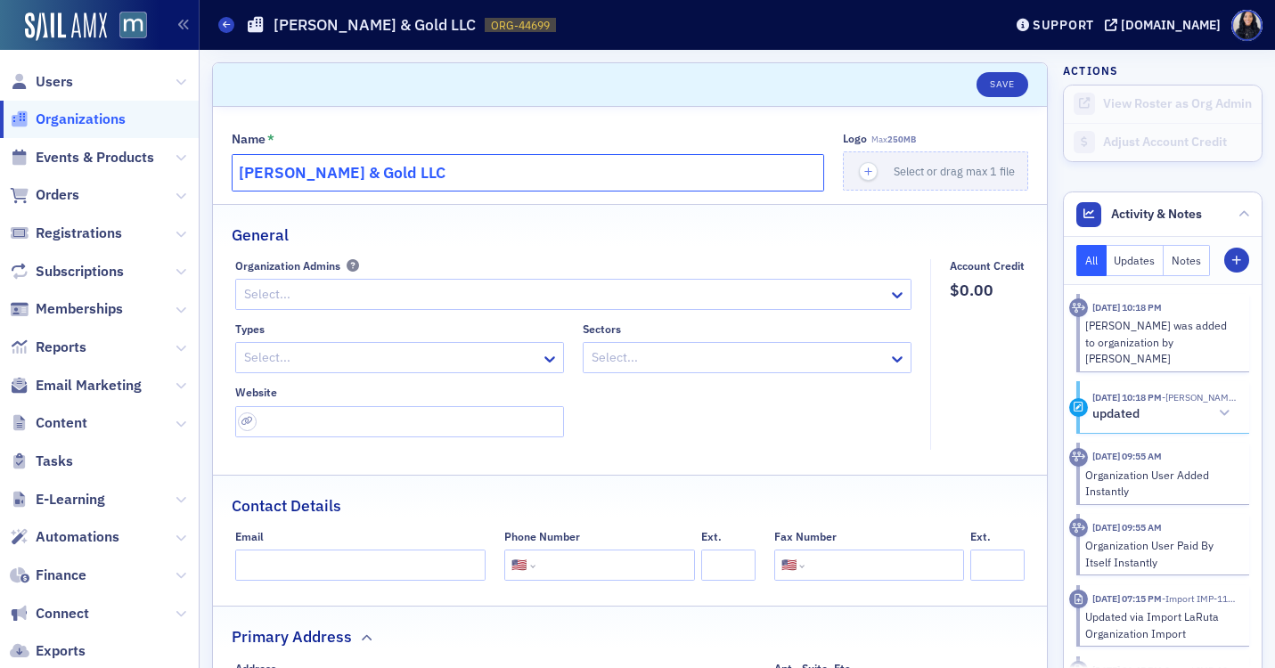
click at [456, 176] on input "[PERSON_NAME] & Gold LLC" at bounding box center [528, 172] width 593 height 37
click at [456, 177] on input "[PERSON_NAME] & Gold LLC" at bounding box center [528, 172] width 593 height 37
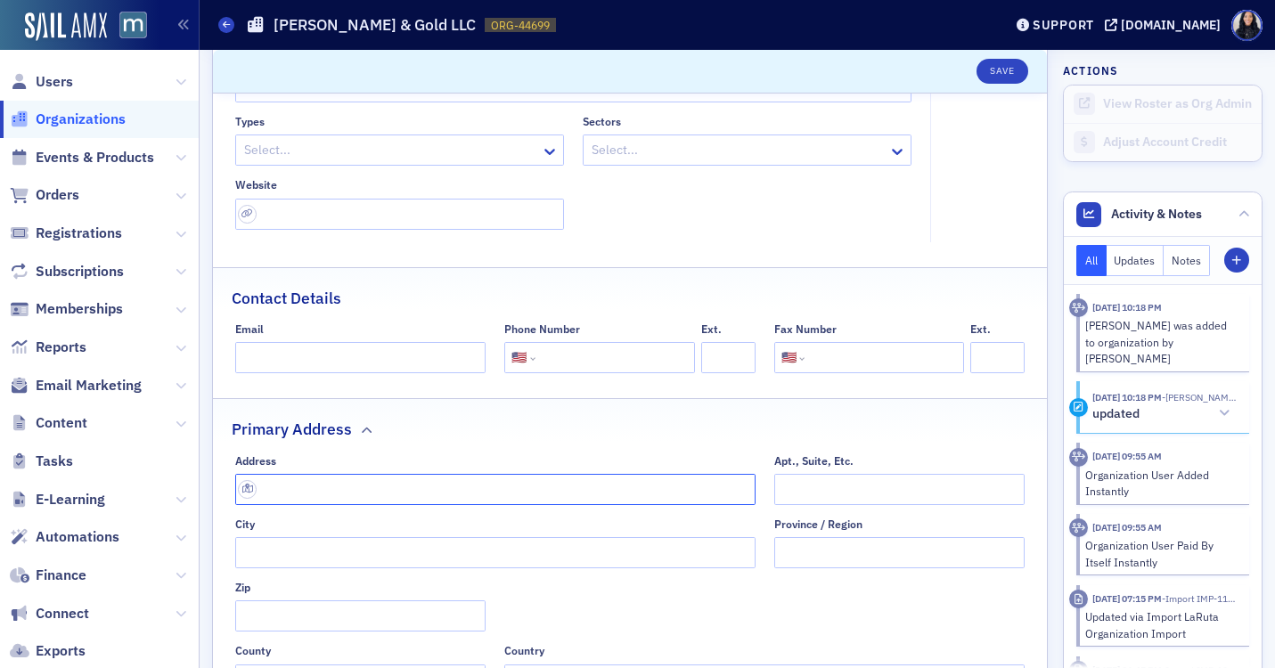
click at [418, 489] on input "text" at bounding box center [495, 489] width 520 height 31
paste input "108 Center St N, Vienna, VA 22180"
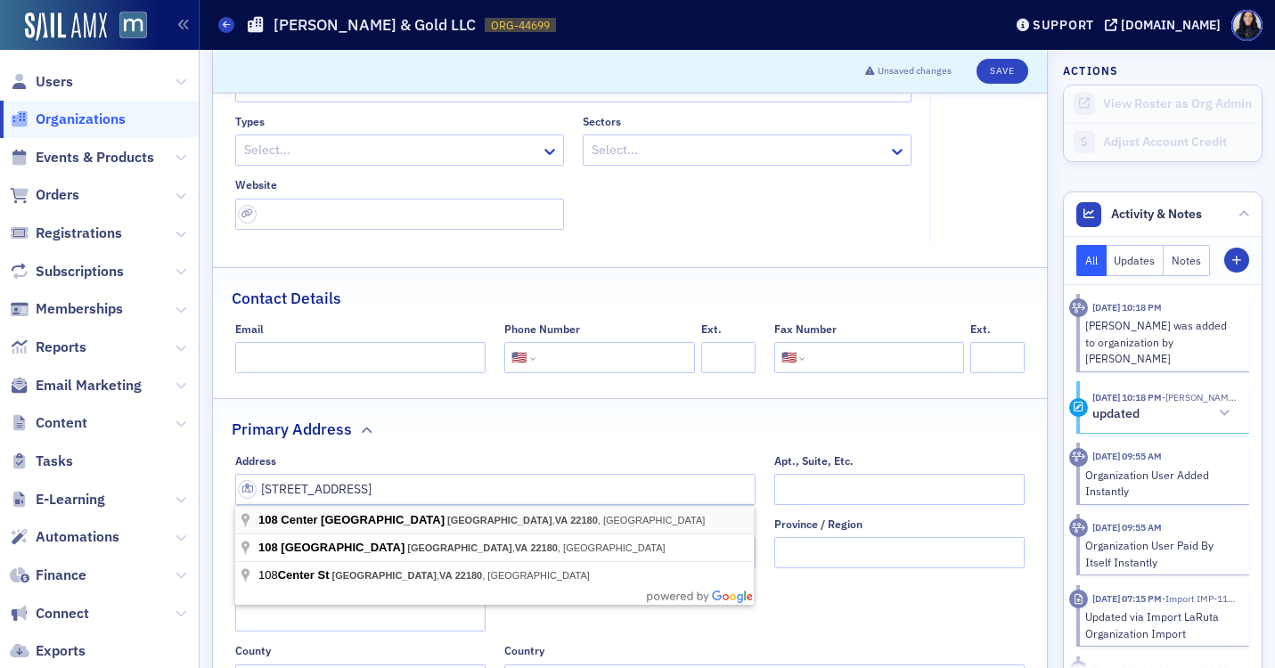
type input "108 Center St N"
type input "Vienna"
type input "22180-5747"
type input "Fairfax County"
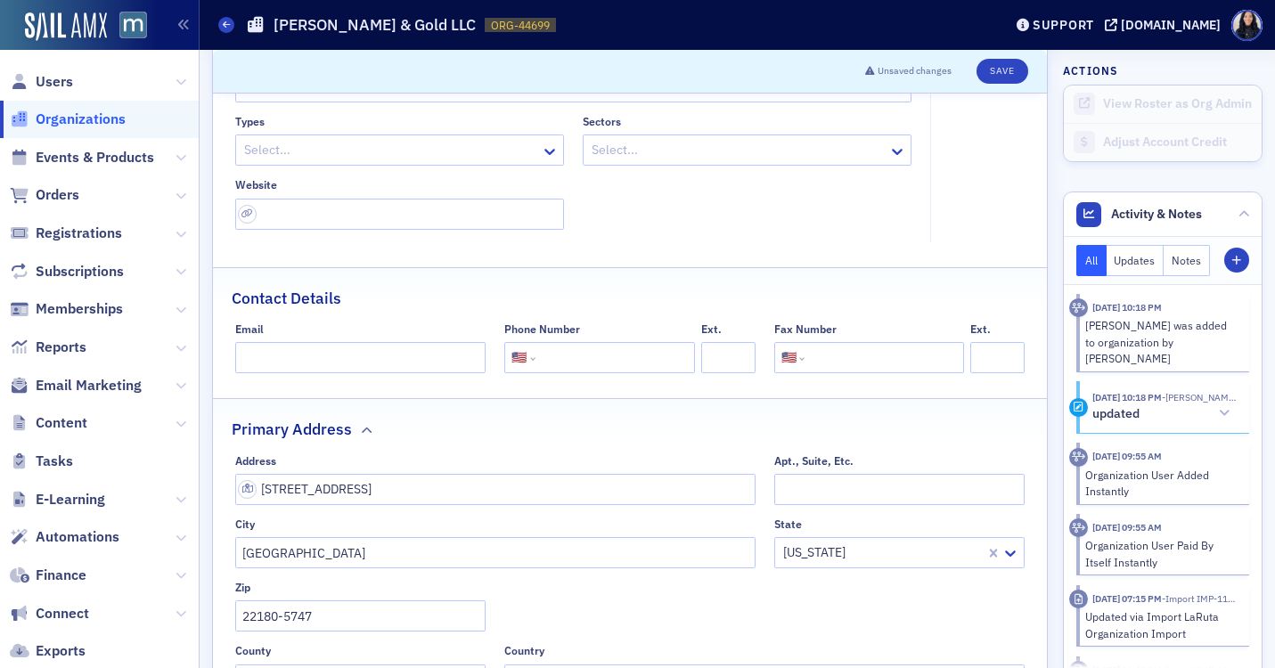
click at [565, 361] on input "tel" at bounding box center [613, 357] width 149 height 31
paste input "(703) 242-6500"
type input "(703) 242-6500"
click at [485, 151] on div at bounding box center [390, 150] width 297 height 22
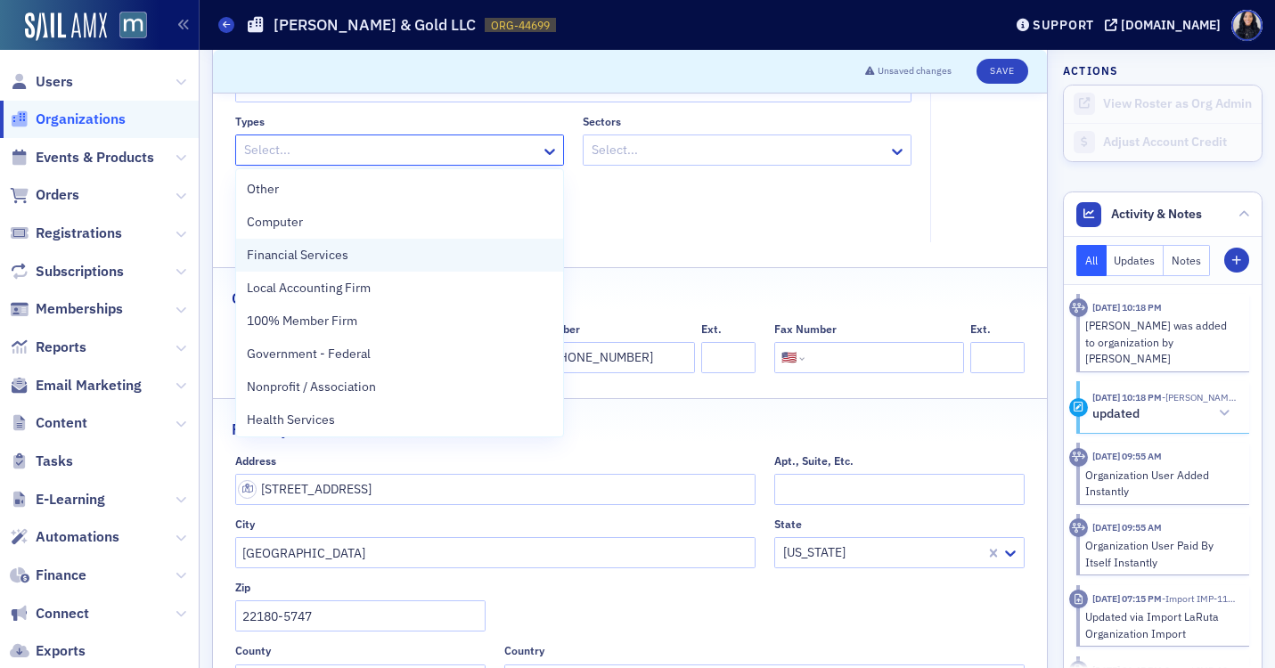
click at [445, 264] on div "Financial Services" at bounding box center [400, 255] width 306 height 19
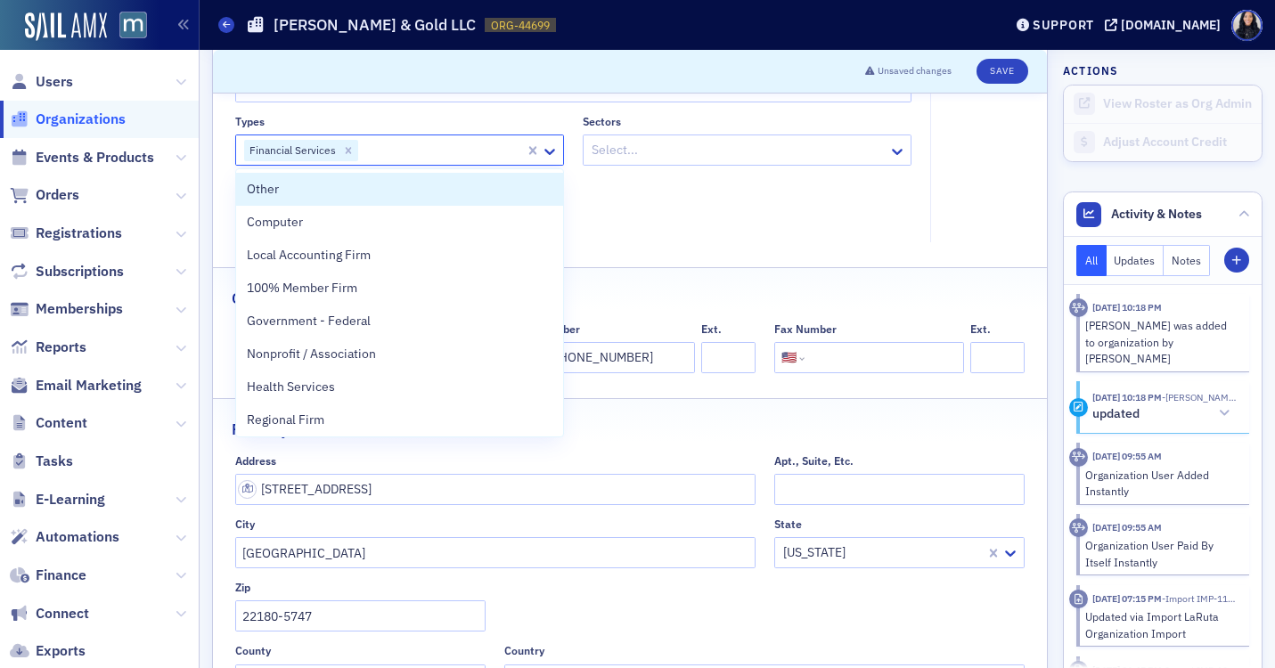
click at [484, 153] on div at bounding box center [441, 150] width 163 height 22
click at [547, 152] on icon at bounding box center [549, 152] width 11 height 6
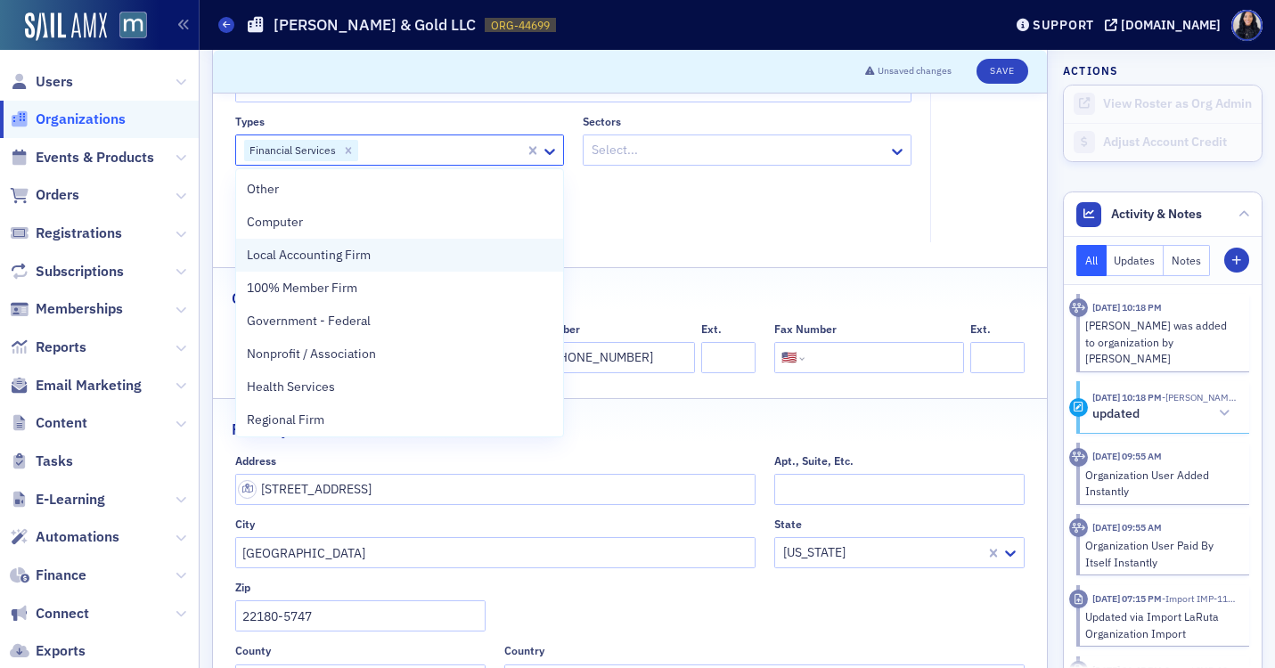
click at [429, 265] on div "Local Accounting Firm" at bounding box center [400, 255] width 306 height 19
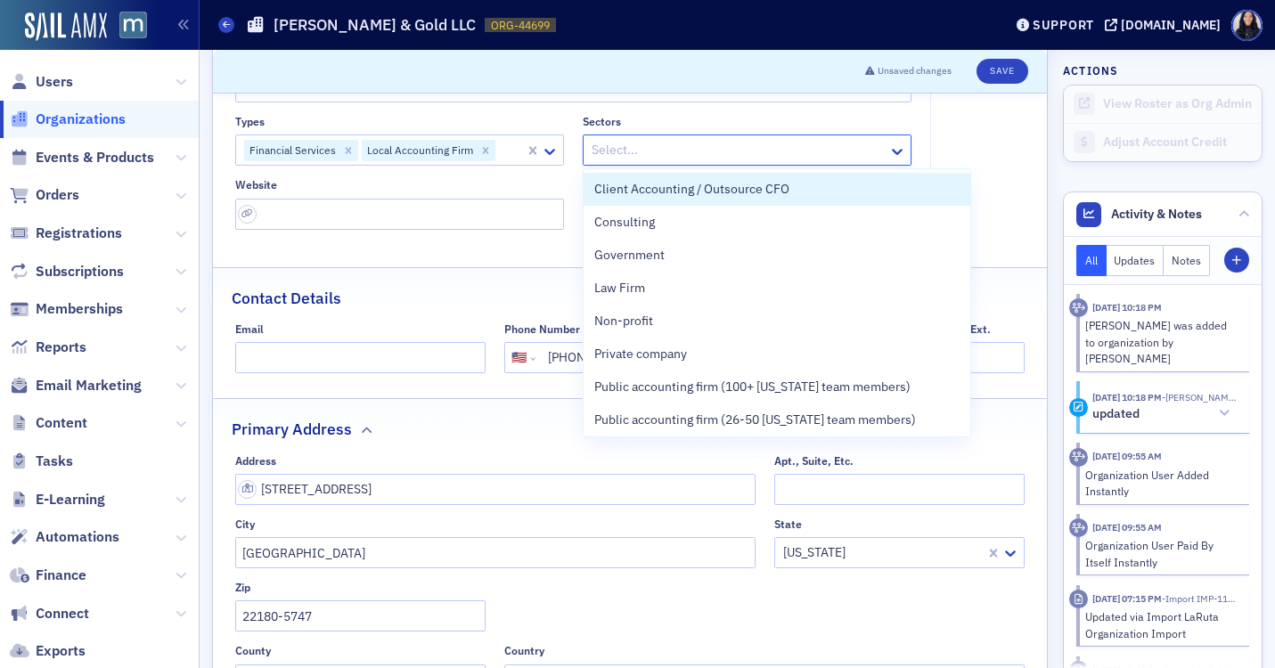
click at [654, 154] on div at bounding box center [738, 150] width 297 height 22
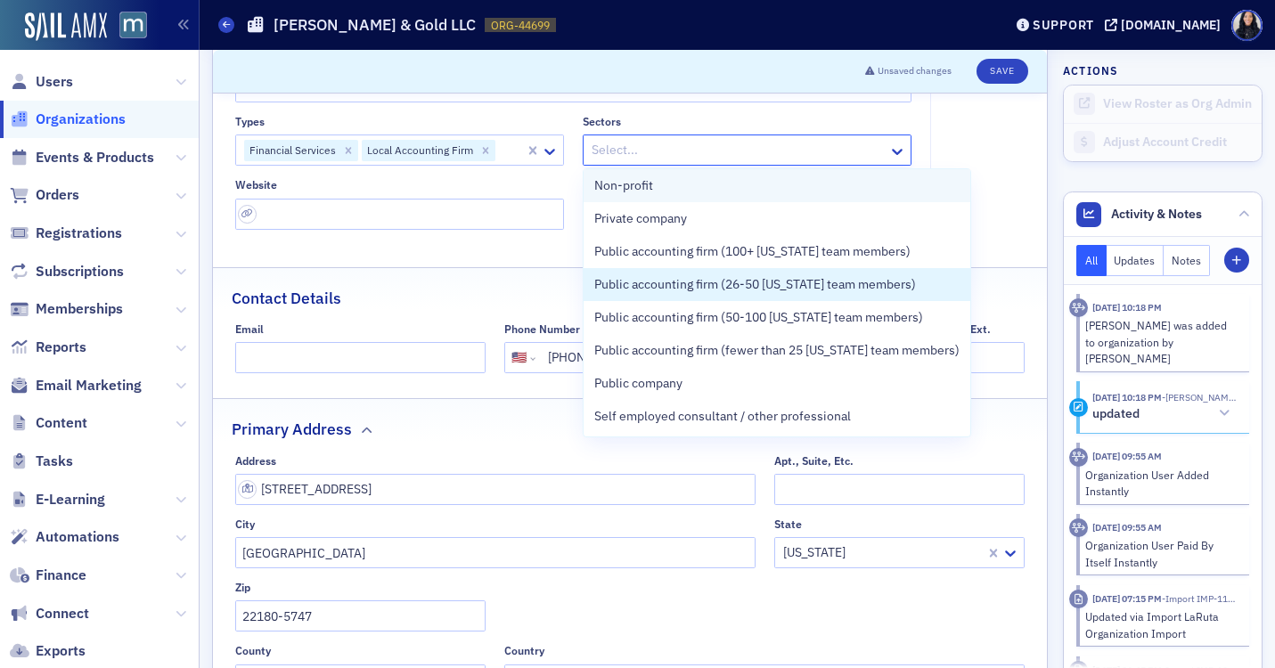
scroll to position [138, 0]
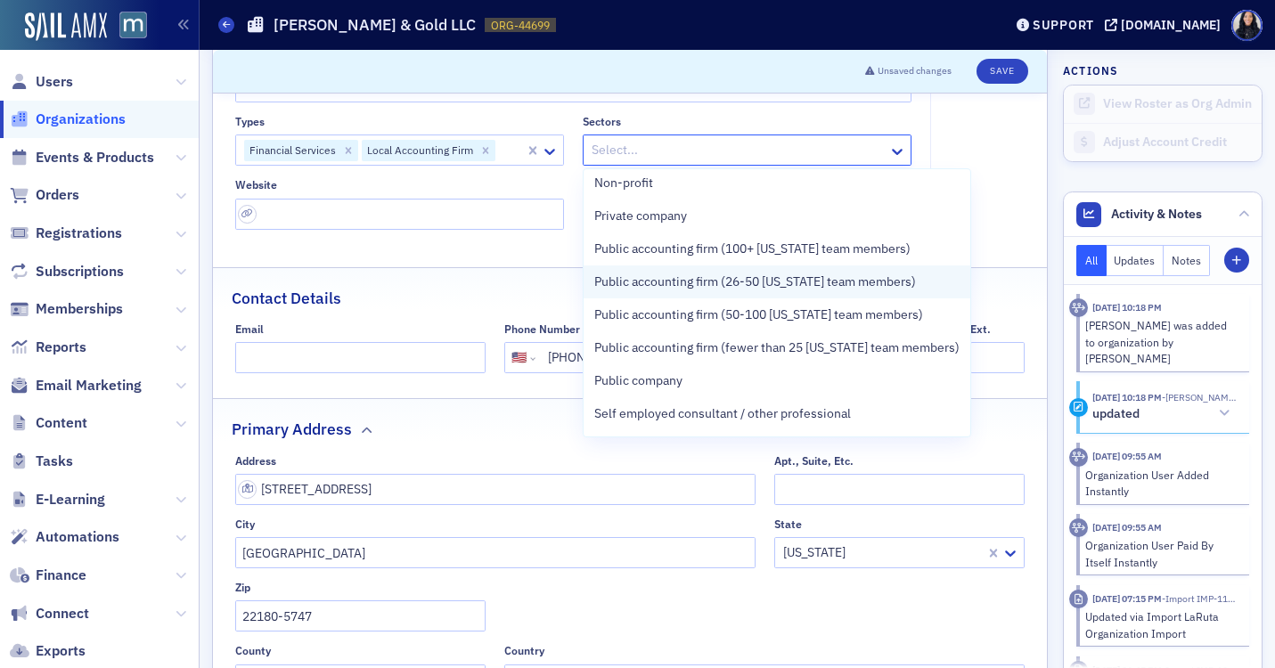
click at [650, 290] on span "Public accounting firm (26-50 [US_STATE] team members)" at bounding box center [755, 282] width 322 height 19
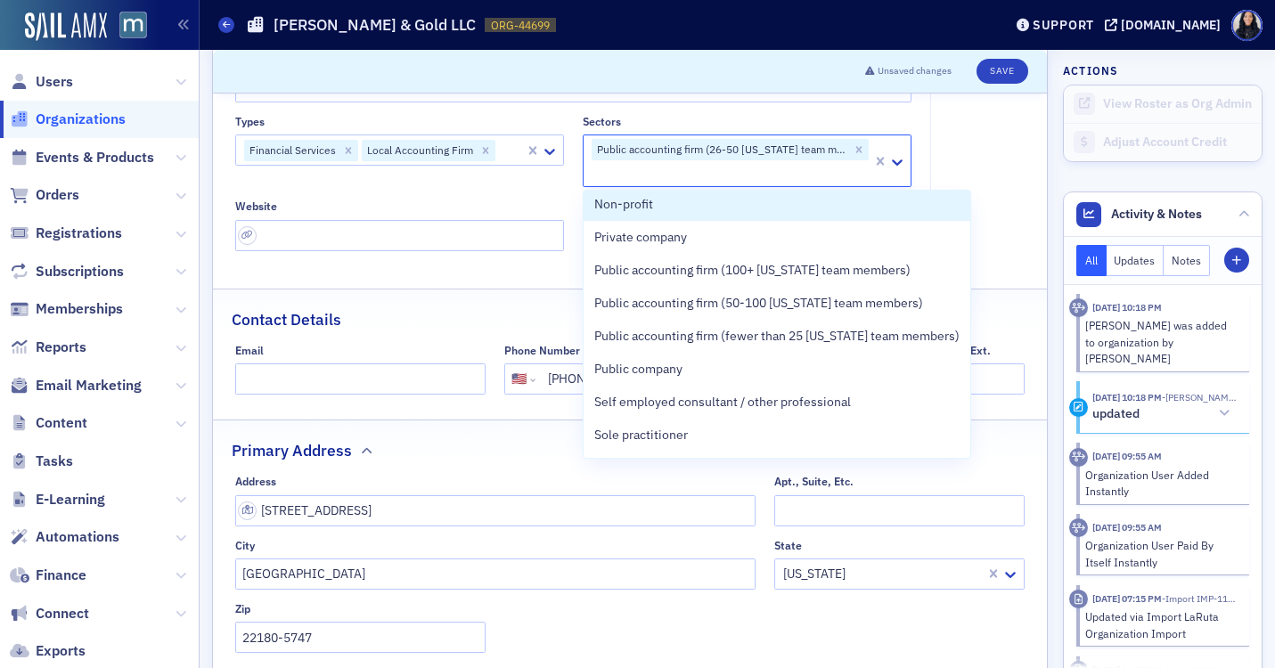
click at [992, 163] on fieldset "Account Credit $0.00" at bounding box center [982, 158] width 104 height 212
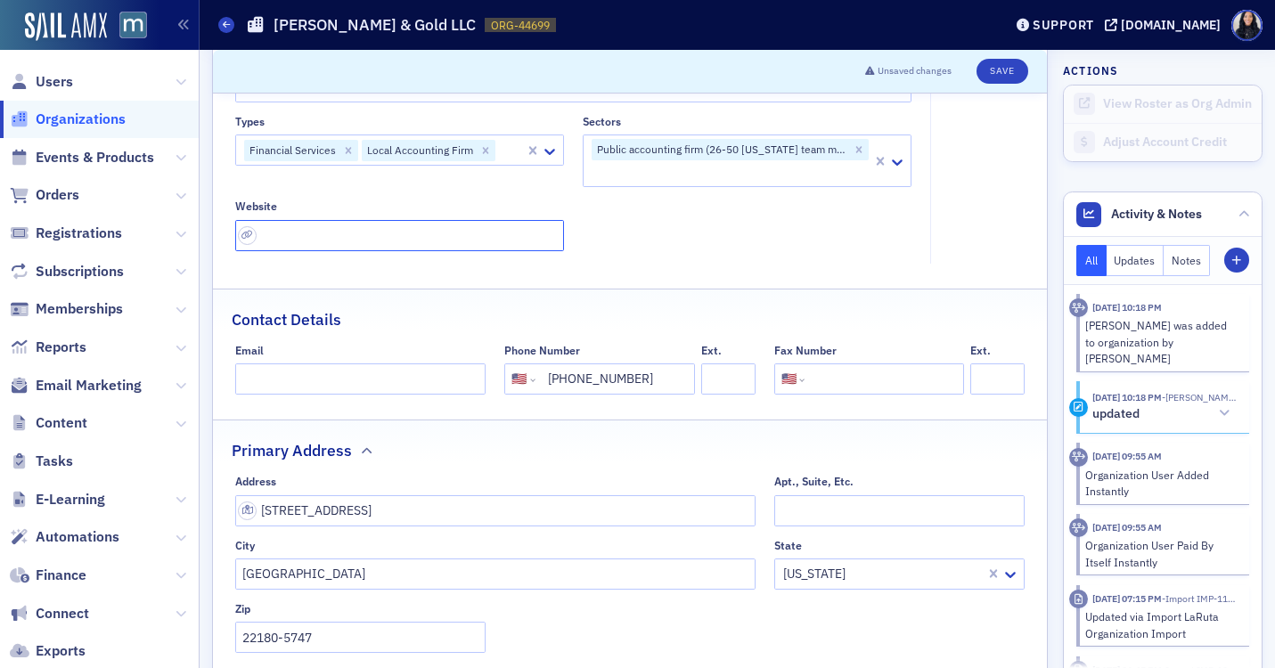
click at [341, 238] on input "url" at bounding box center [399, 235] width 329 height 31
paste input "https://www.taxmgmtsys.com/"
type input "https://www.taxmgmtsys.com/"
click at [784, 247] on div "Types Financial Services Local Accounting Firm Sectors Public accounting firm (…" at bounding box center [573, 182] width 677 height 135
click at [994, 68] on button "Save" at bounding box center [1002, 71] width 51 height 25
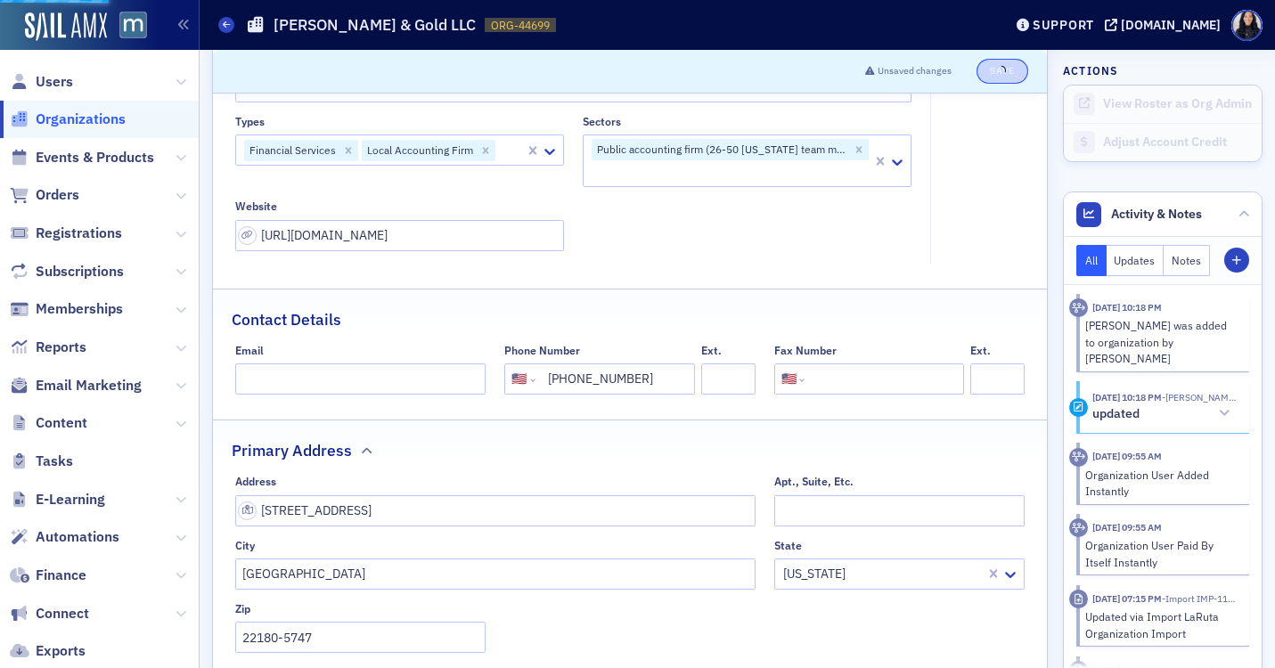
select select "US"
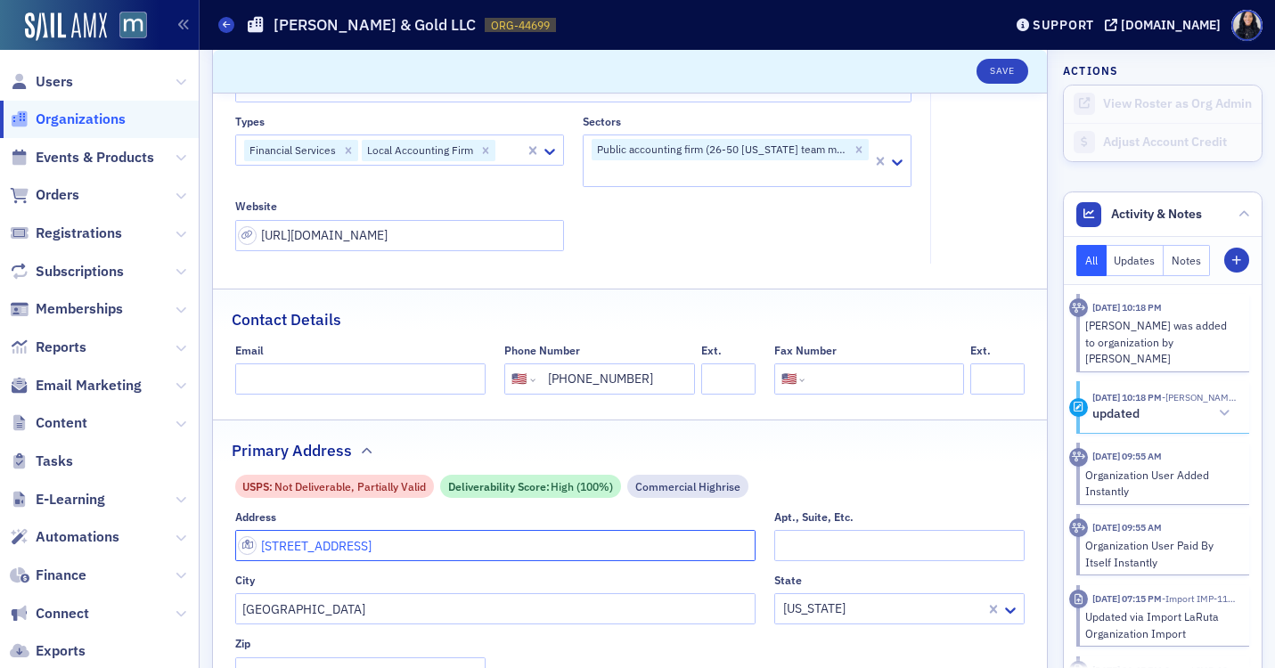
click at [394, 544] on input "108 Center St N" at bounding box center [495, 545] width 520 height 31
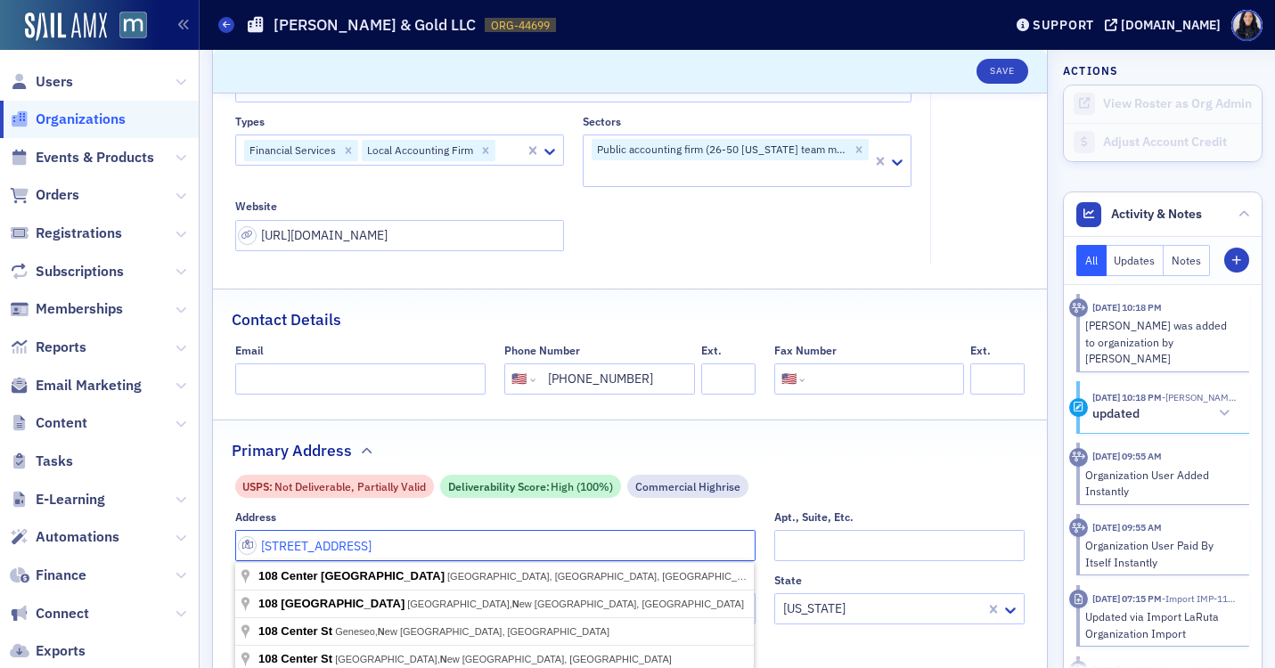
click at [394, 544] on input "108 Center St N" at bounding box center [495, 545] width 520 height 31
paste input "700 King Farm Blvd, Suite 550, Rockville, MD 20850"
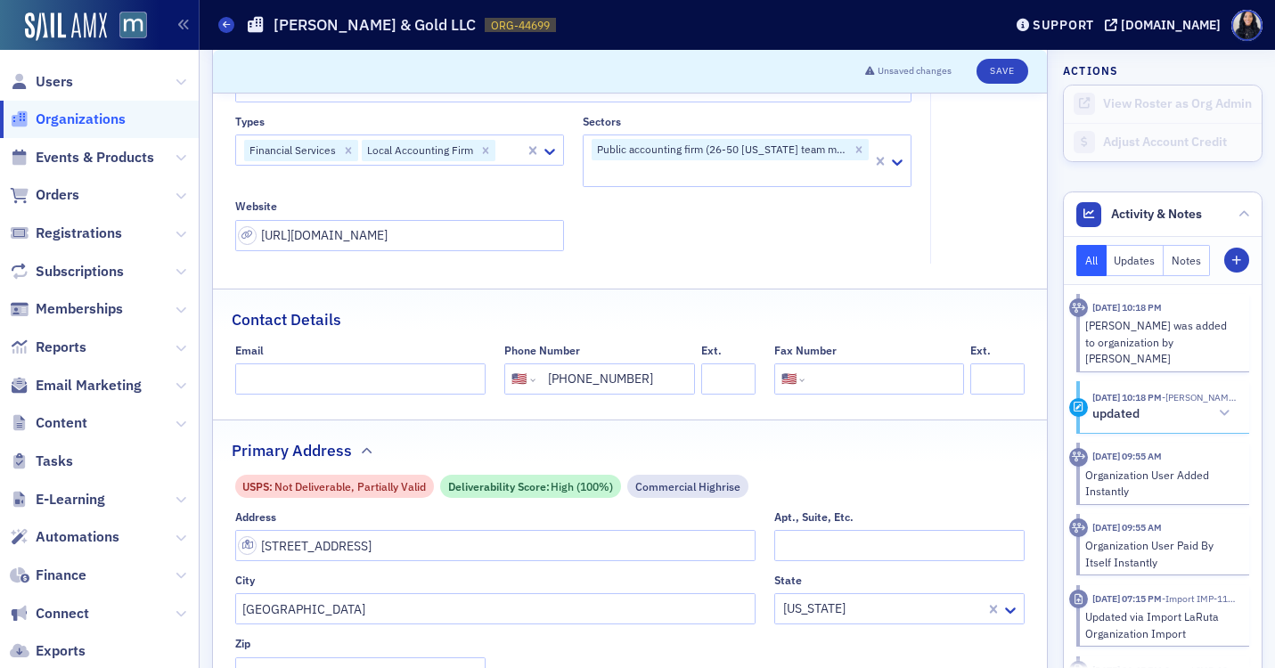
type input "700 King Farm Blvd suite 550"
type input "Rockville"
type input "20850"
type input "Montgomery County"
click at [614, 375] on input "(703) 242-6500" at bounding box center [613, 379] width 149 height 31
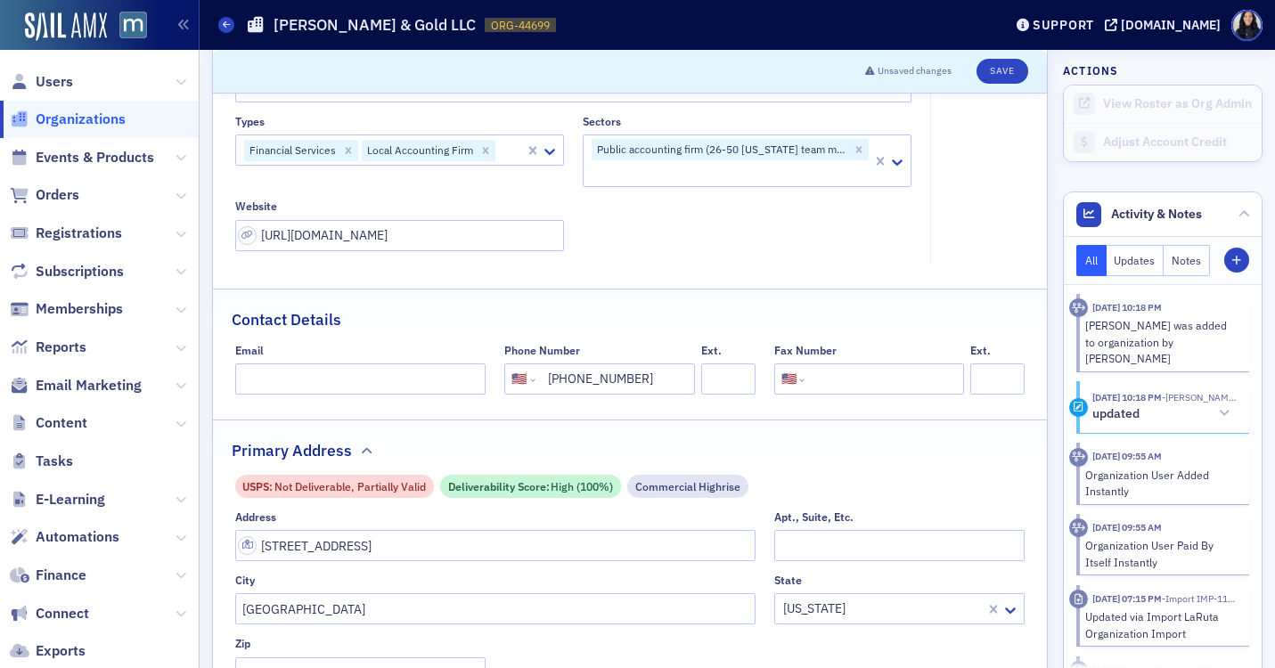
click at [614, 375] on input "(703) 242-6500" at bounding box center [613, 379] width 149 height 31
paste input "301) 340-63"
type input "(301) 340-6300"
click at [1007, 71] on button "Save" at bounding box center [1002, 71] width 51 height 25
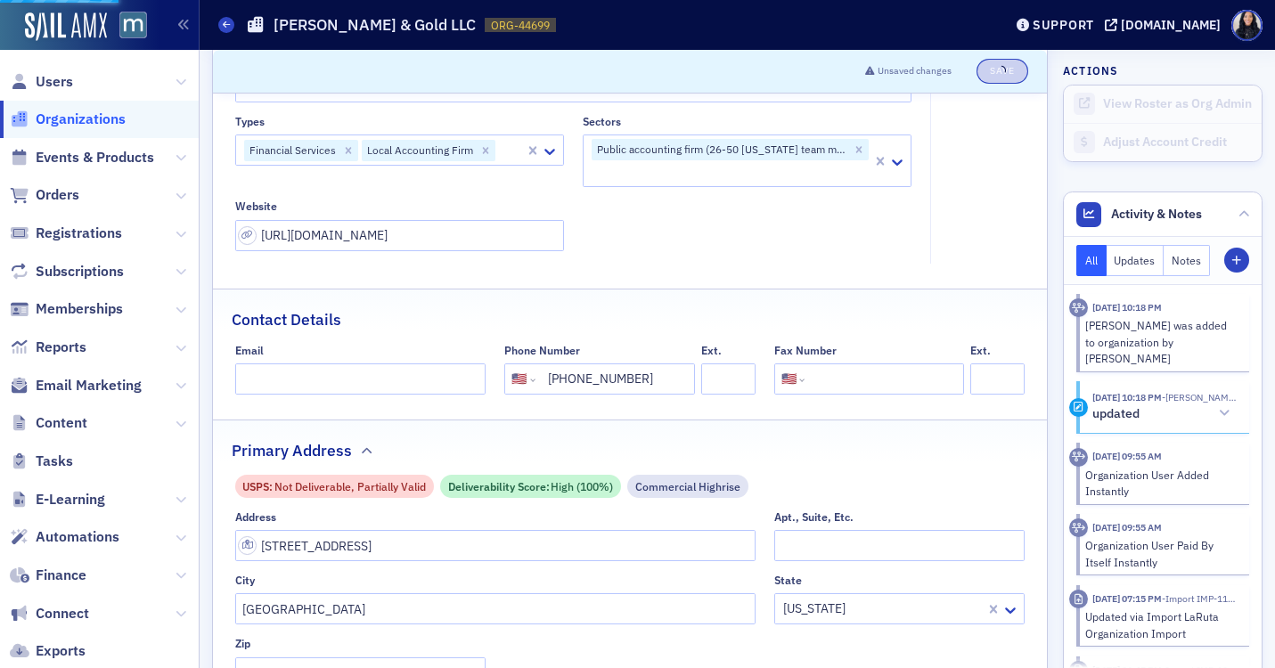
select select "US"
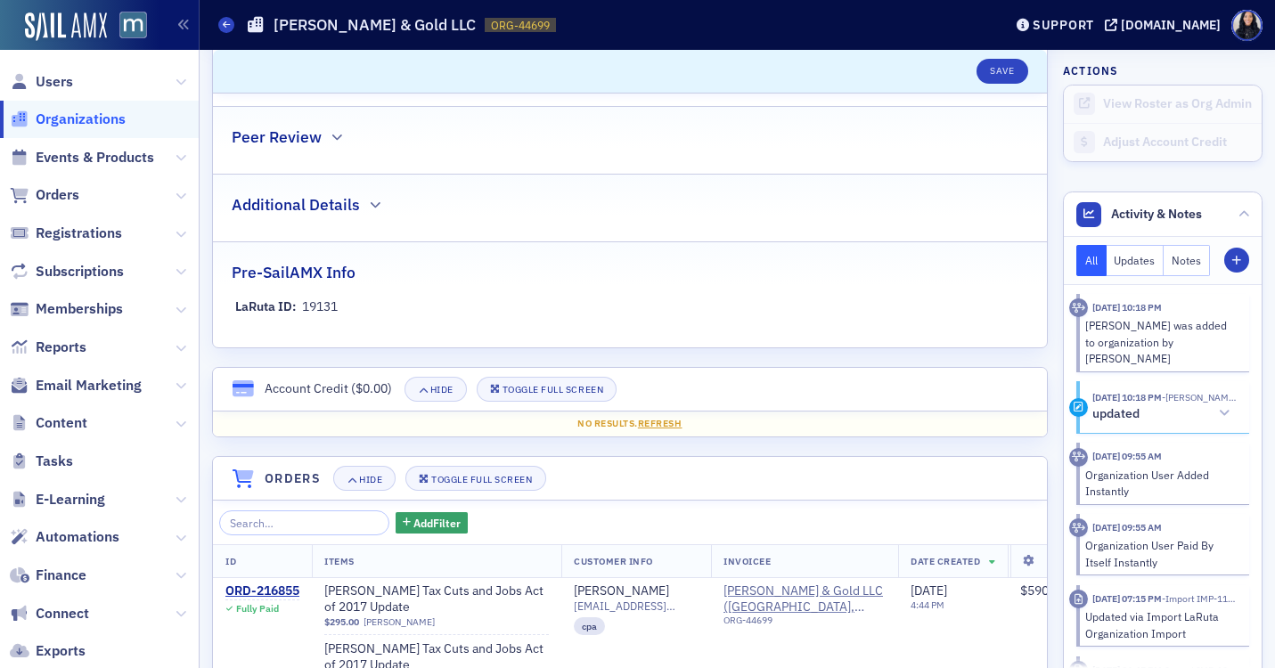
scroll to position [1192, 0]
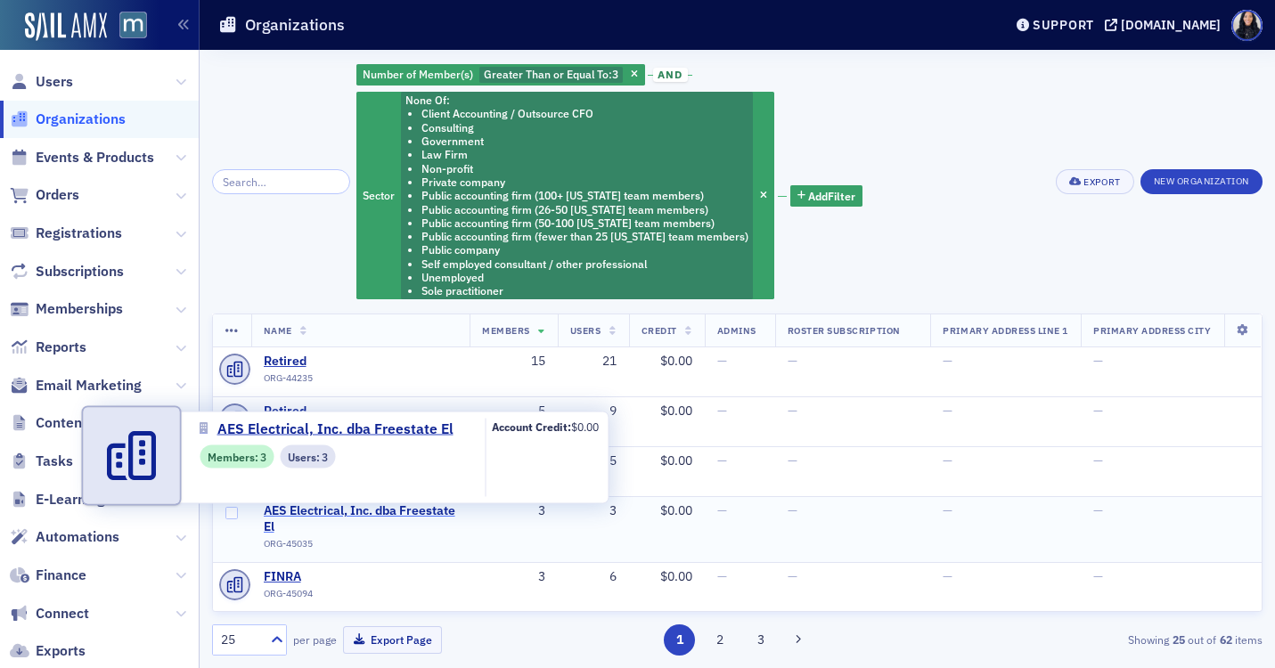
click at [350, 512] on span "AES Electrical, Inc. dba Freestate El" at bounding box center [361, 518] width 194 height 31
select select "US"
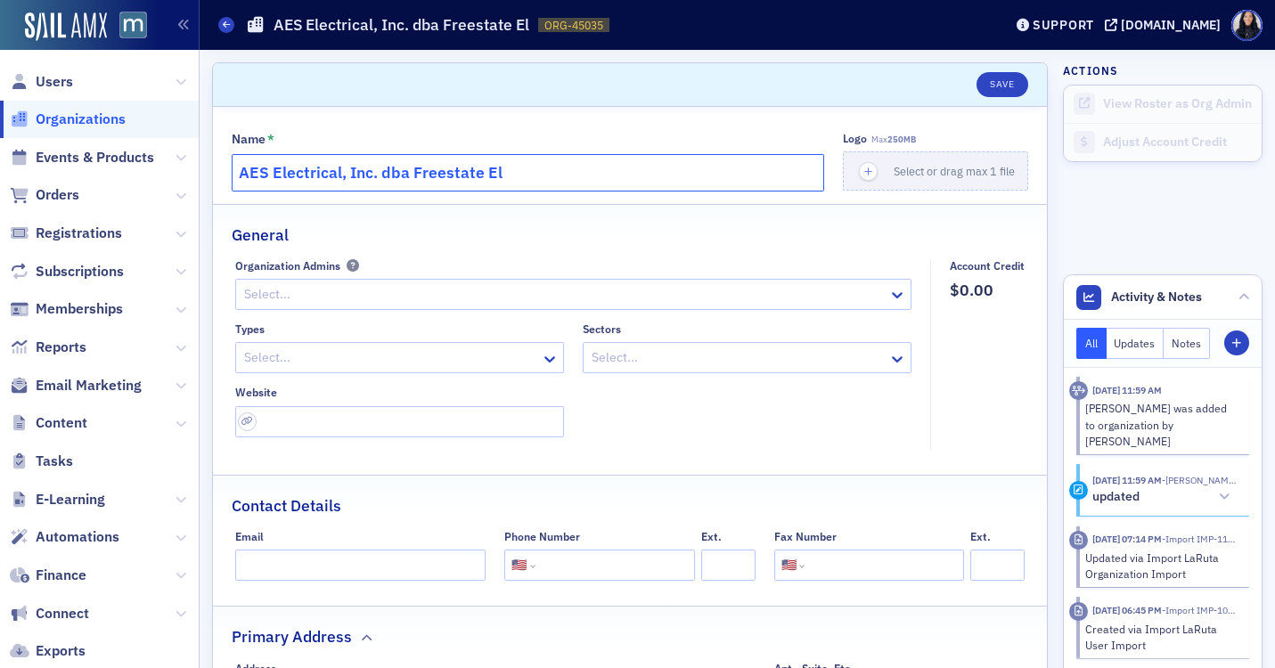
click at [426, 175] on input "AES Electrical, Inc. dba Freestate El" at bounding box center [528, 172] width 593 height 37
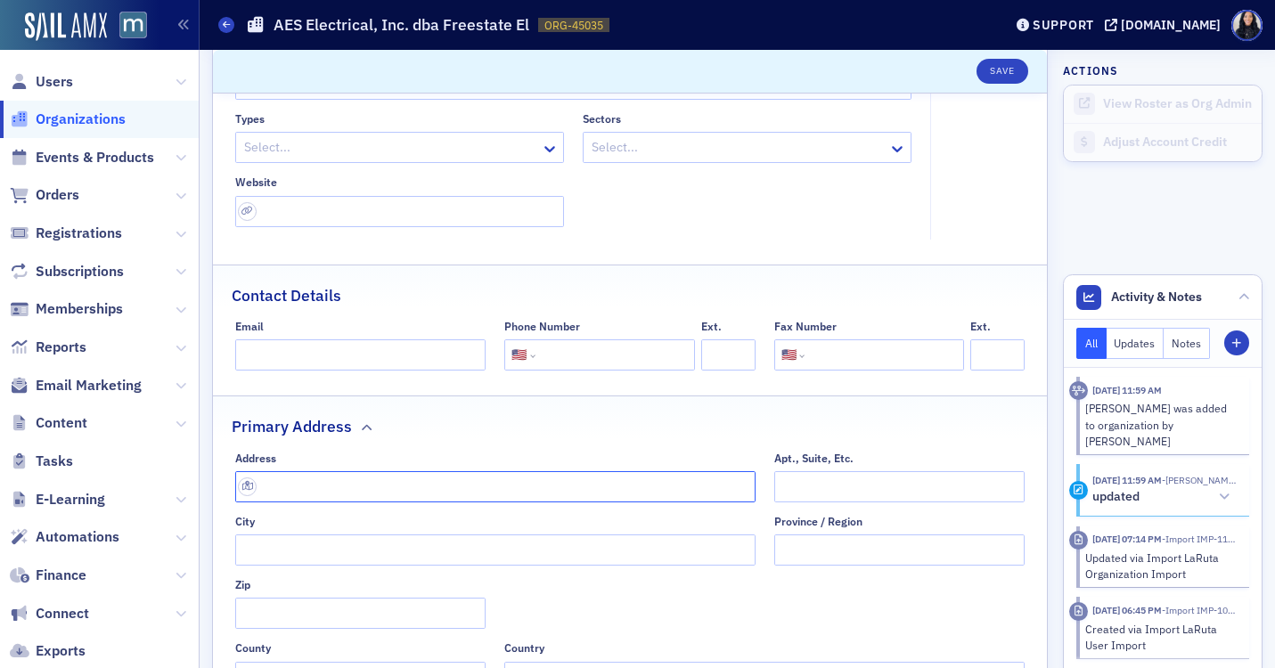
click at [405, 486] on input "text" at bounding box center [495, 486] width 520 height 31
paste input "13335 Mid Atlantic Blvd, Laurel, MD 20708"
type input "13335 Mid Atlantic Blvd"
type input "Laurel"
type input "20708-1432"
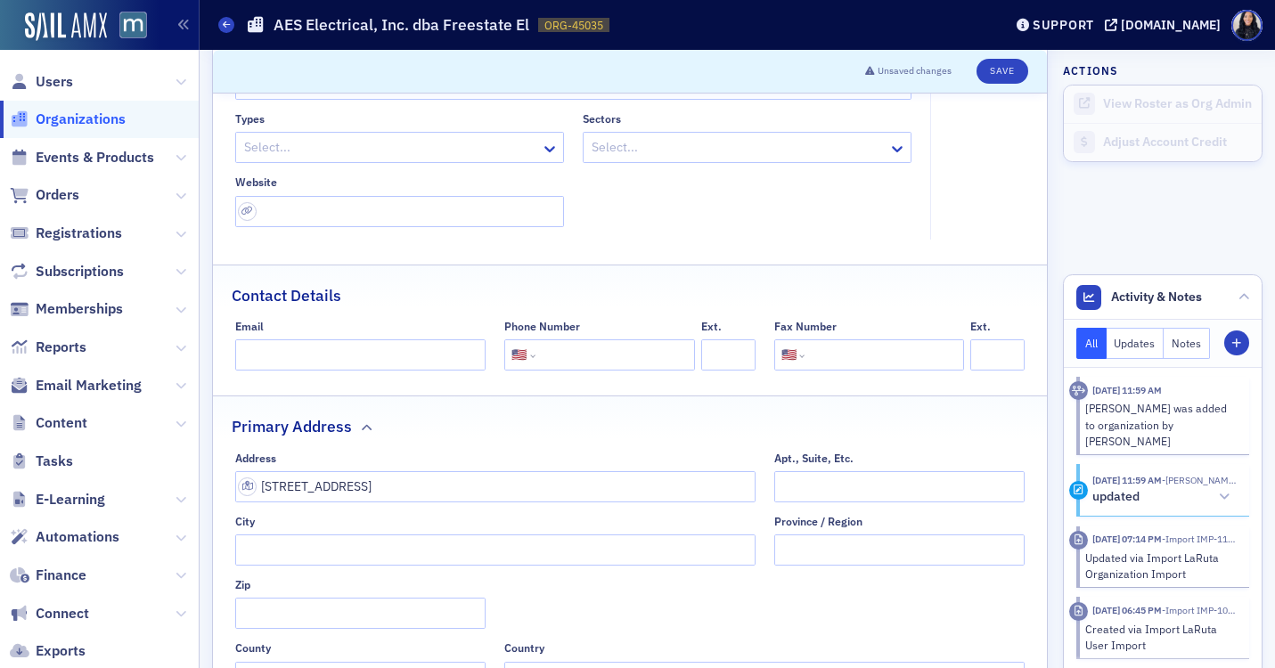
type input "Prince George's County"
click at [589, 360] on input "tel" at bounding box center [613, 354] width 149 height 31
paste input "(301) 595-0665"
type input "(301) 595-0665"
click at [307, 214] on input "url" at bounding box center [399, 211] width 329 height 31
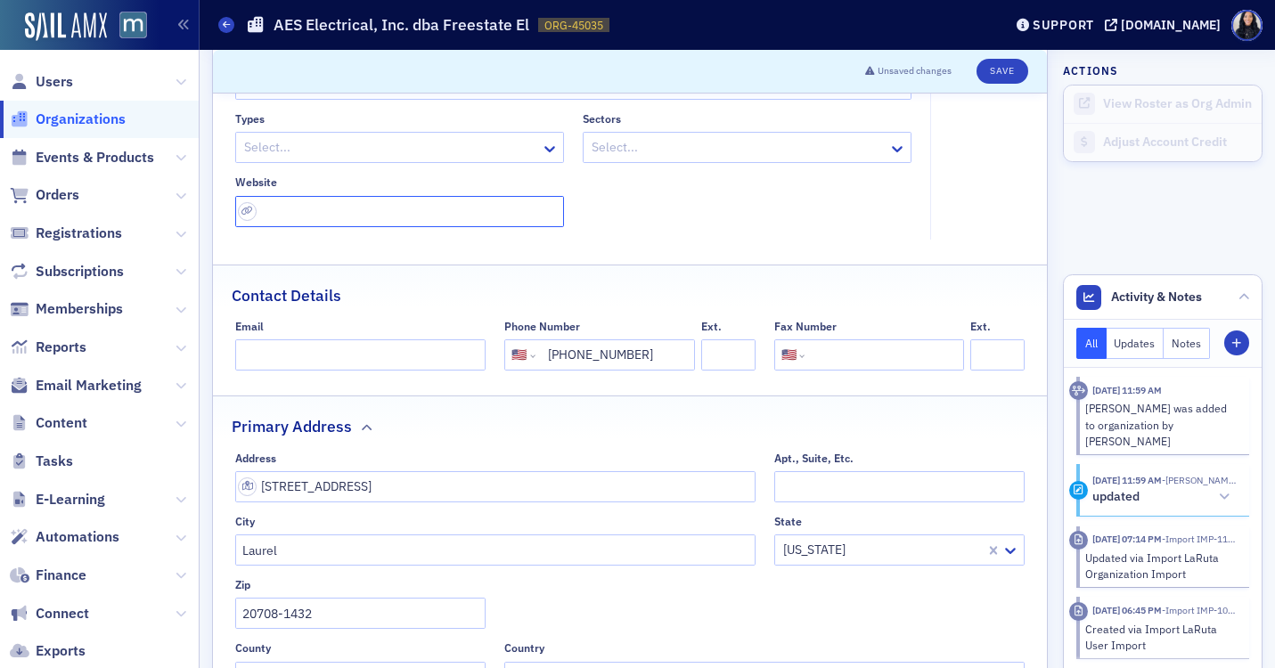
paste input "https://www.freestateelectric.com/"
type input "https://www.freestateelectric.com/"
click at [622, 223] on div "Types Select... Sectors Select... Website https://www.freestateelectric.com/" at bounding box center [573, 169] width 677 height 115
